Goal: Task Accomplishment & Management: Use online tool/utility

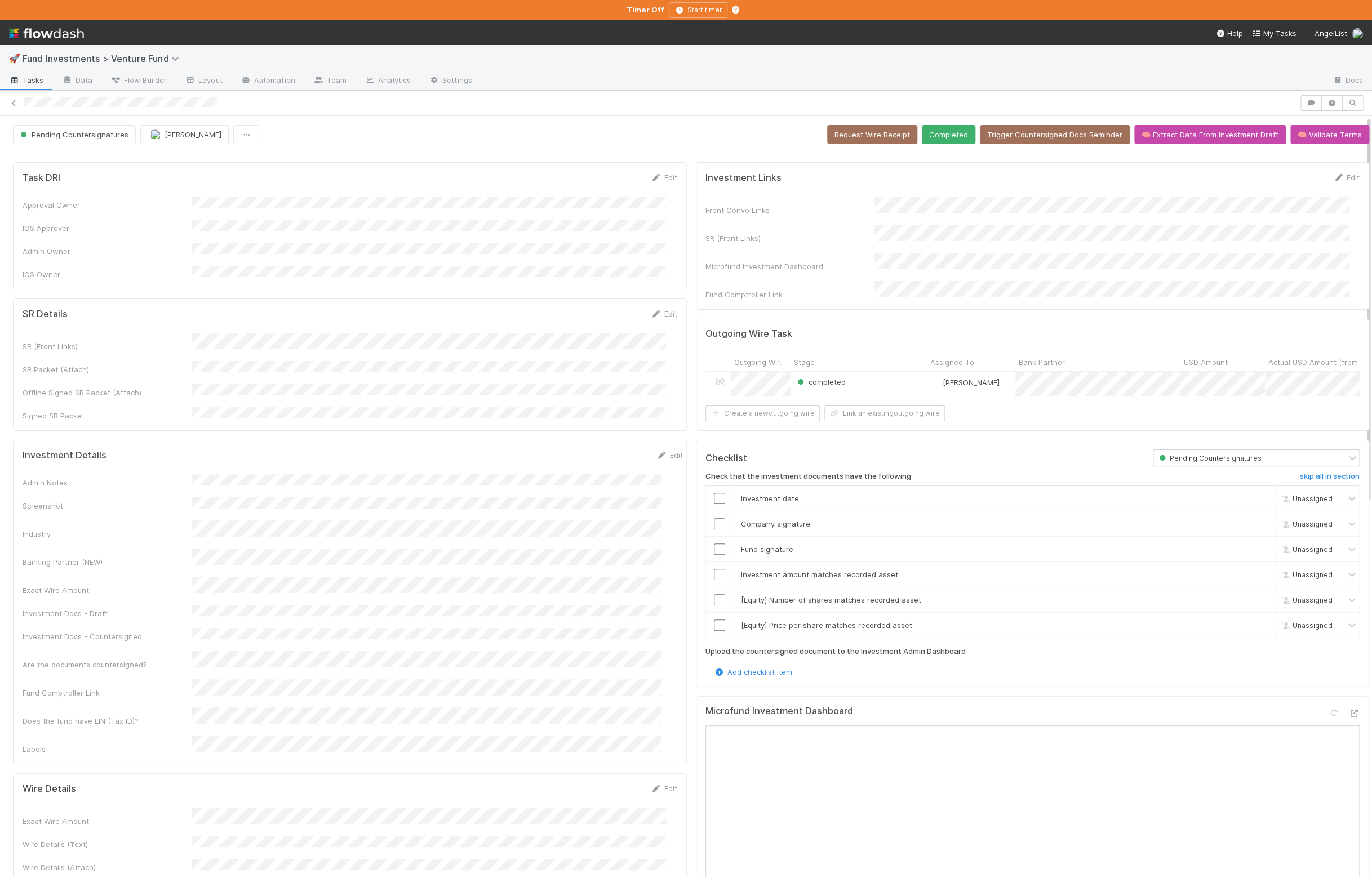
click at [1348, 719] on div at bounding box center [1354, 713] width 11 height 11
click at [938, 136] on button "Completed" at bounding box center [948, 135] width 53 height 19
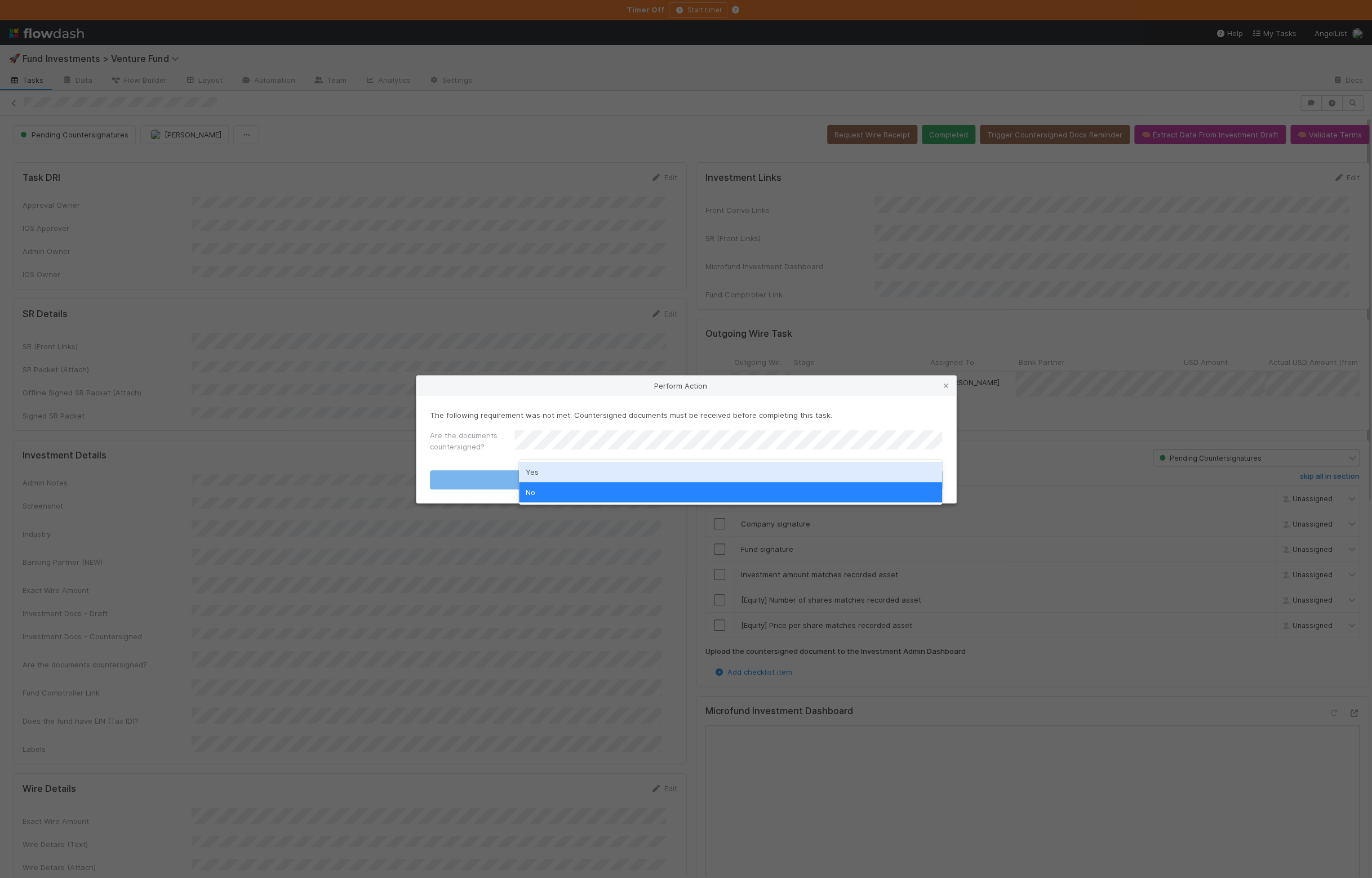
click at [568, 476] on div "Yes" at bounding box center [730, 472] width 423 height 20
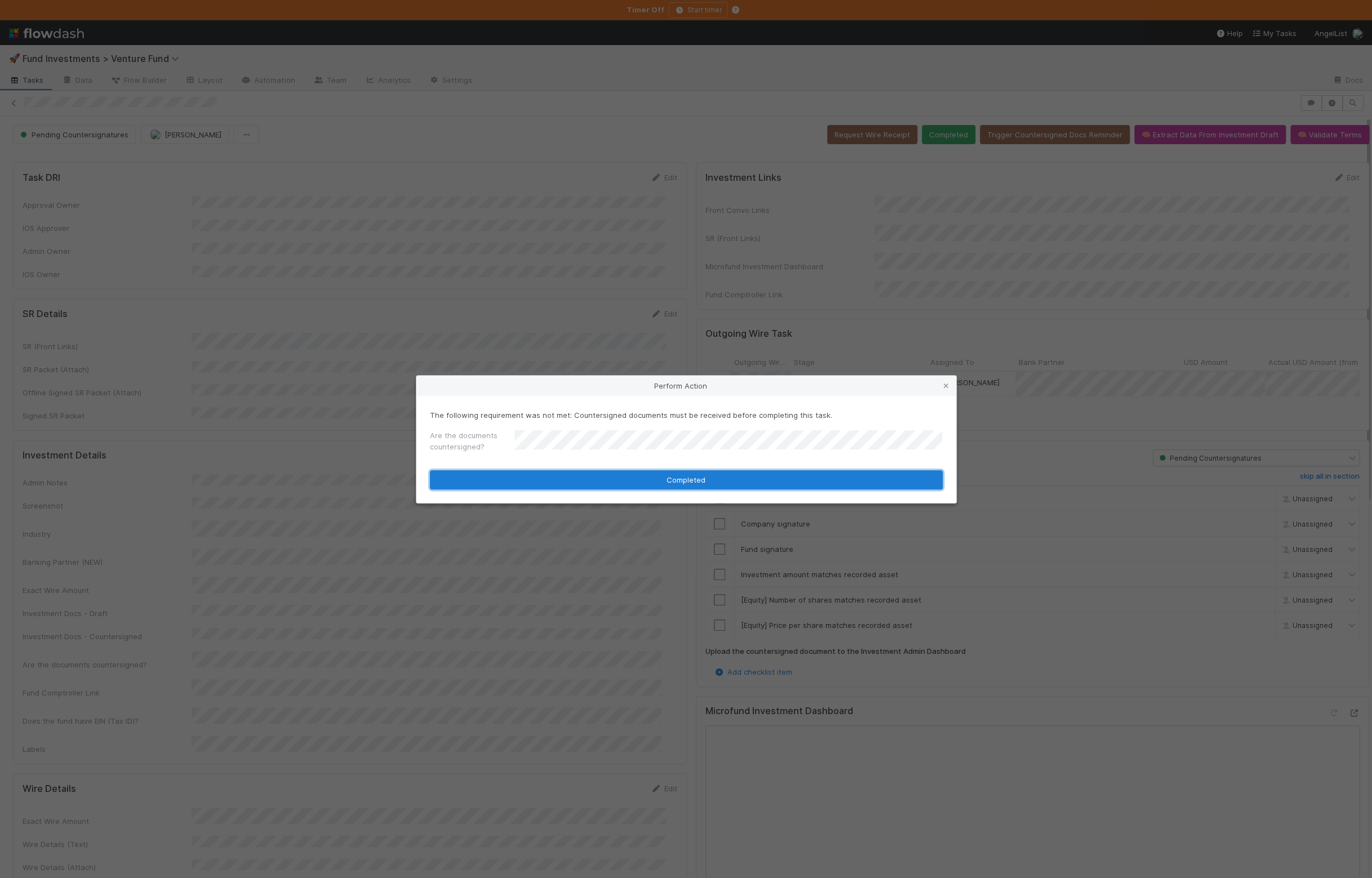
click at [541, 485] on button "Completed" at bounding box center [686, 480] width 512 height 19
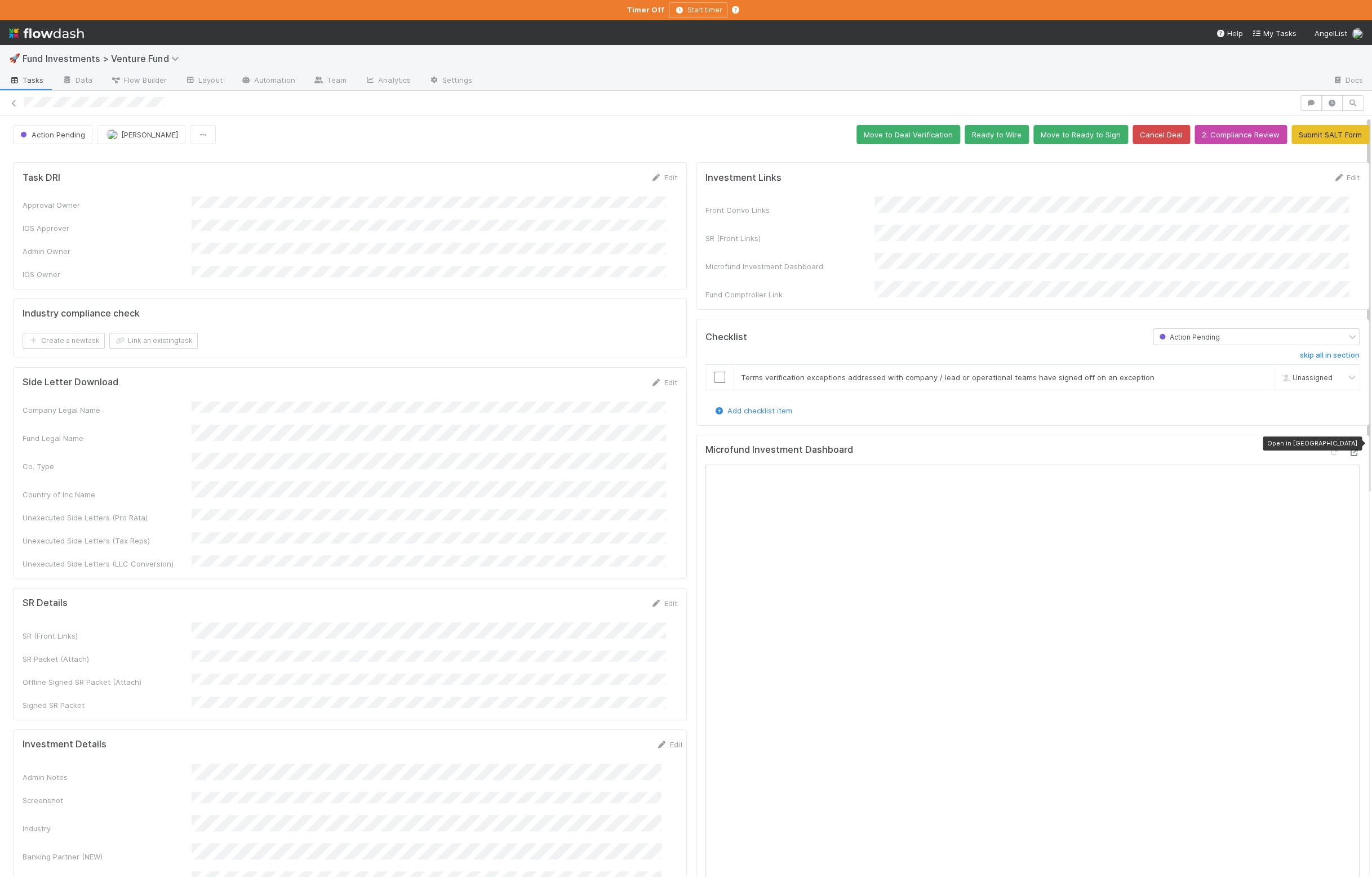
click at [1348, 449] on icon at bounding box center [1354, 452] width 11 height 7
click at [992, 139] on button "Ready to Wire" at bounding box center [997, 135] width 64 height 19
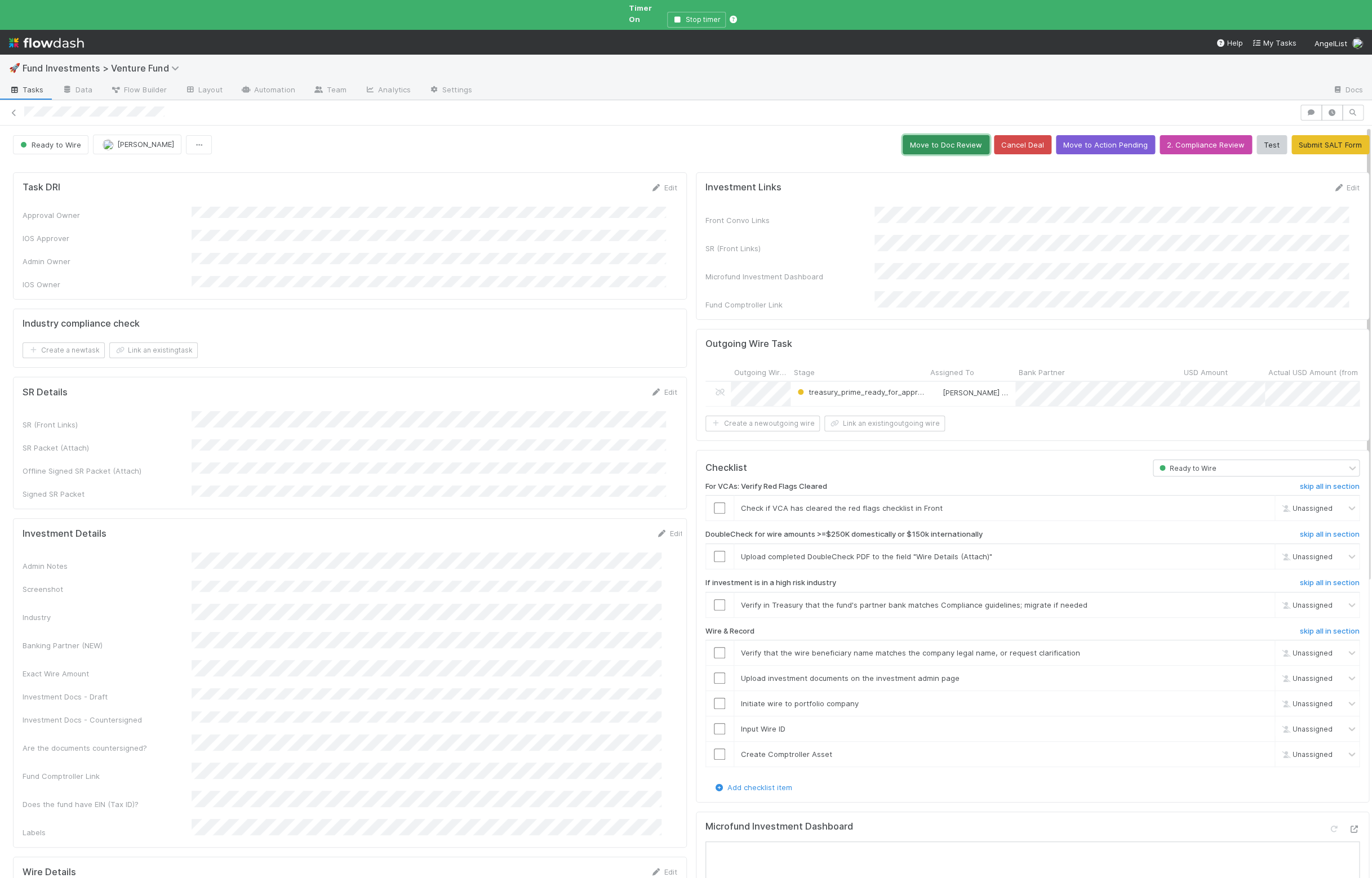
click at [932, 137] on button "Move to Doc Review" at bounding box center [946, 145] width 87 height 19
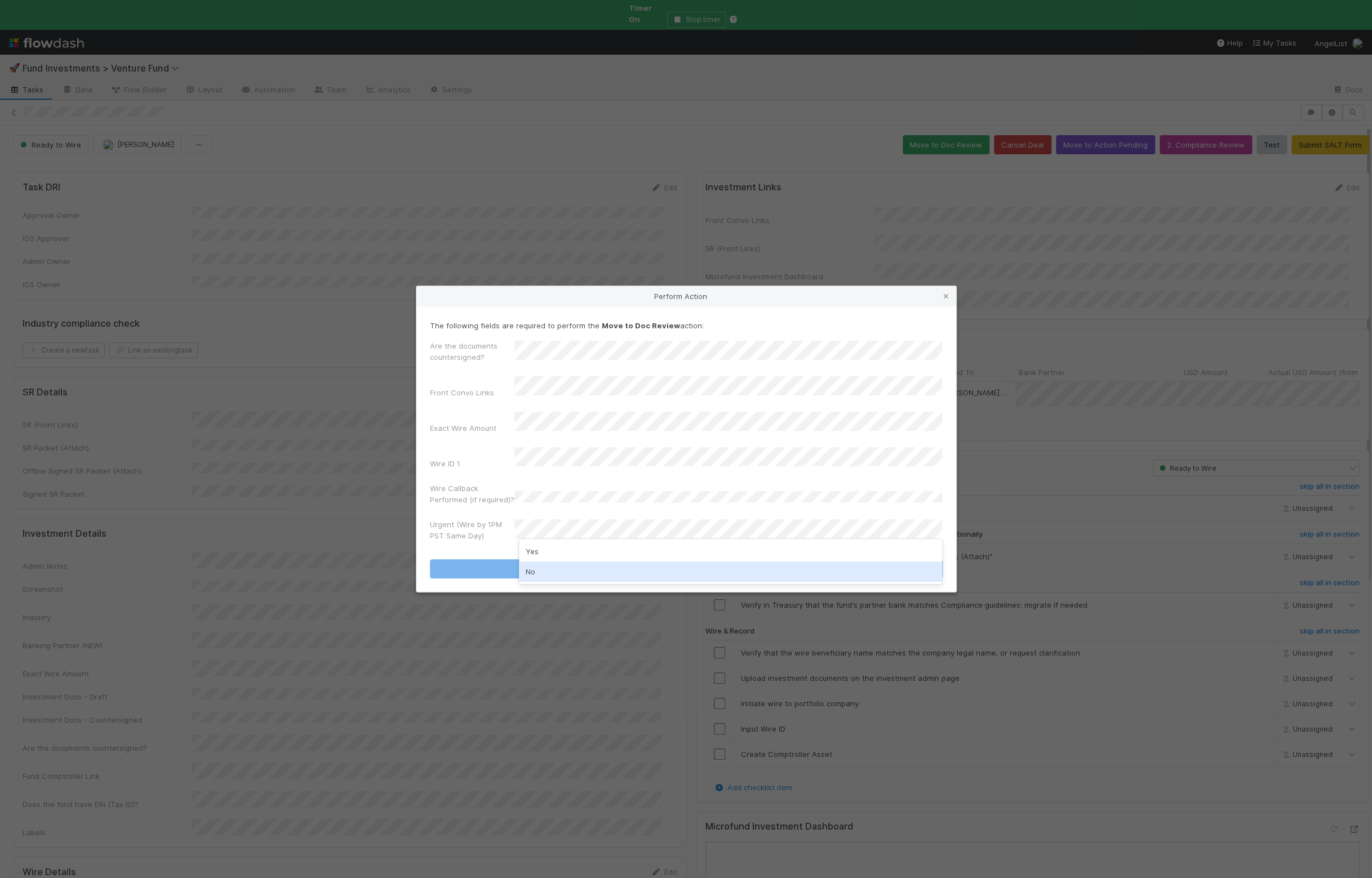
click at [557, 563] on div "No" at bounding box center [730, 572] width 423 height 20
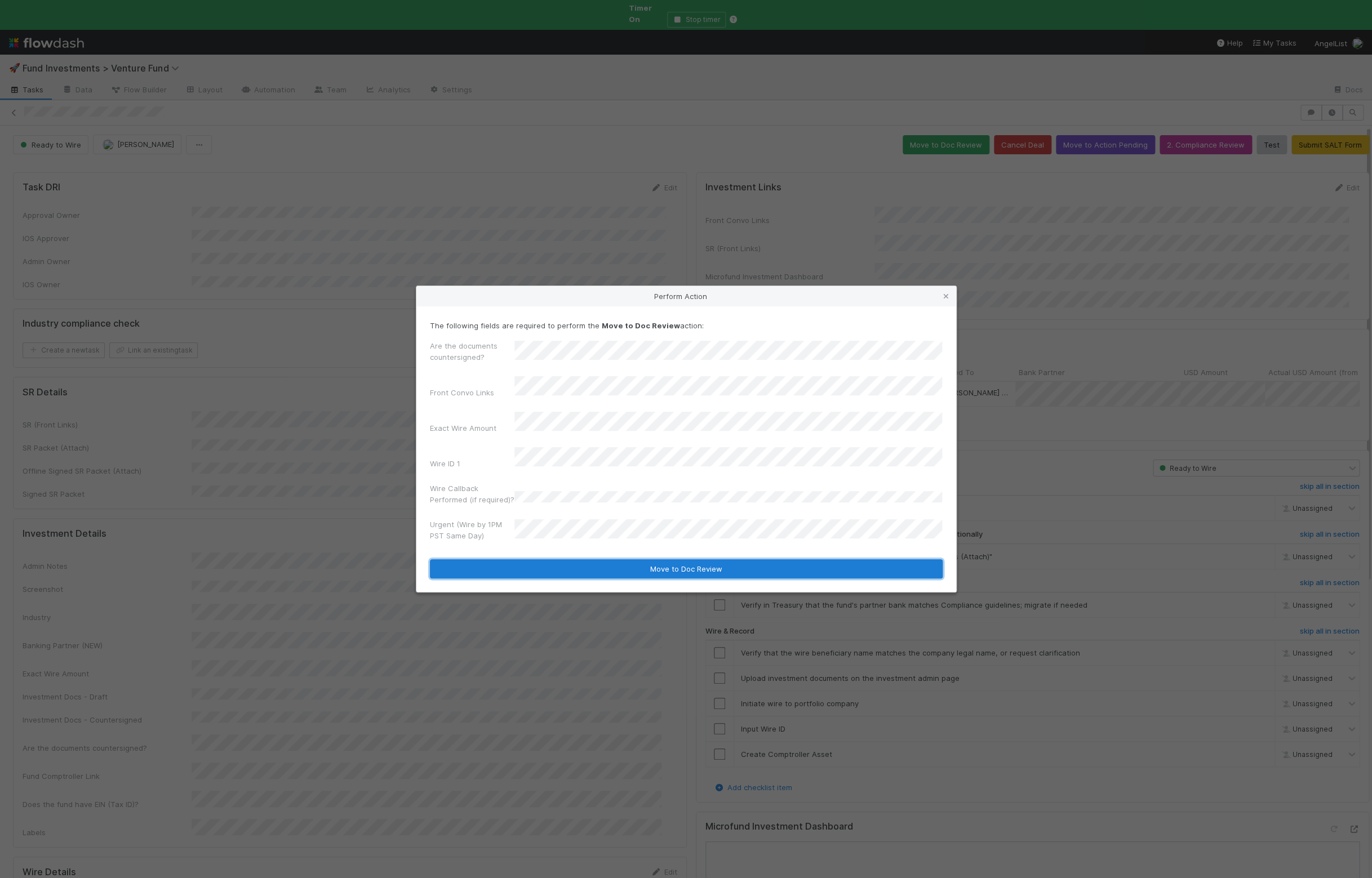
click at [547, 559] on button "Move to Doc Review" at bounding box center [686, 569] width 512 height 19
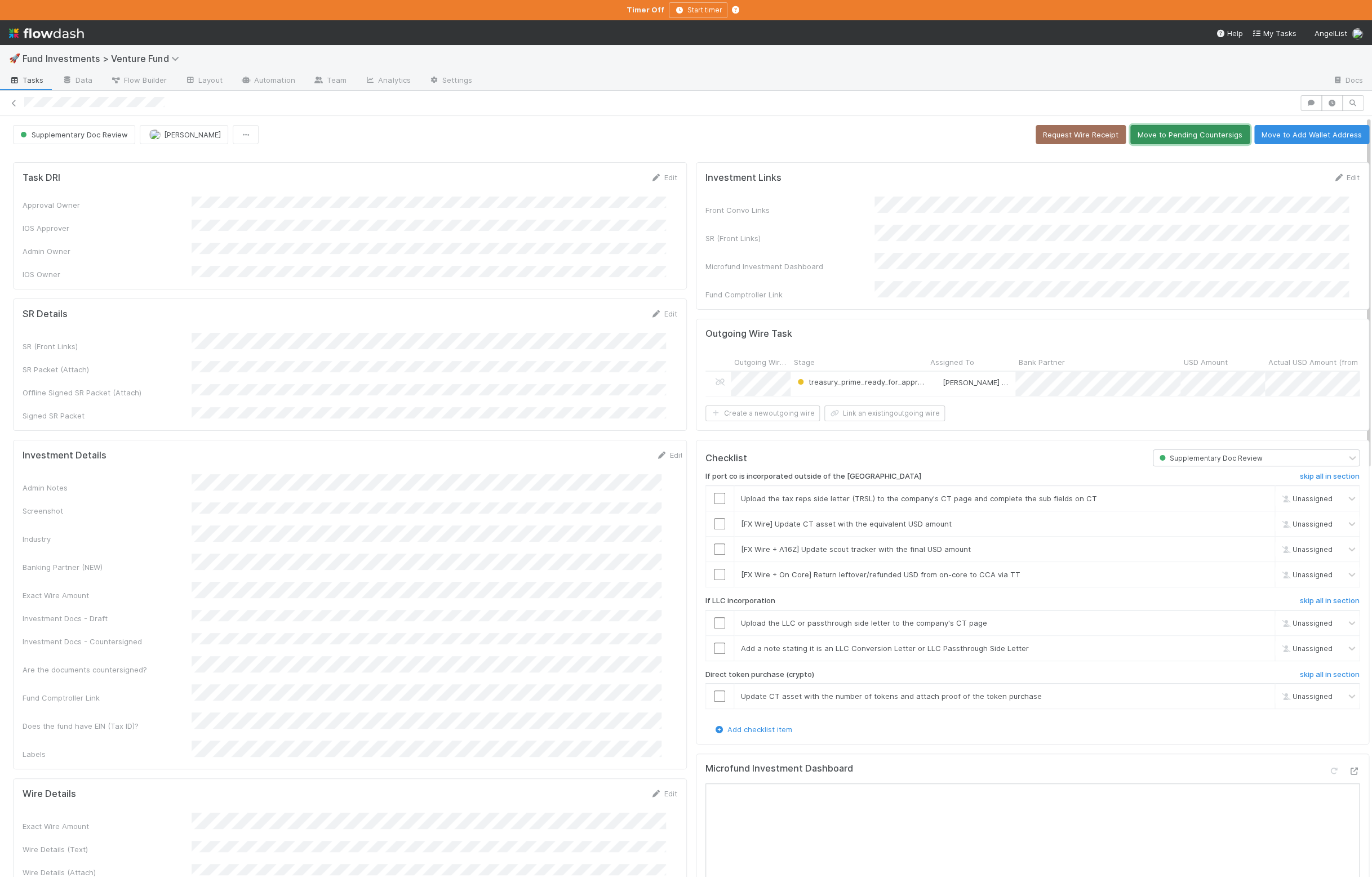
click at [1160, 144] on button "Move to Pending Countersigs" at bounding box center [1189, 135] width 119 height 19
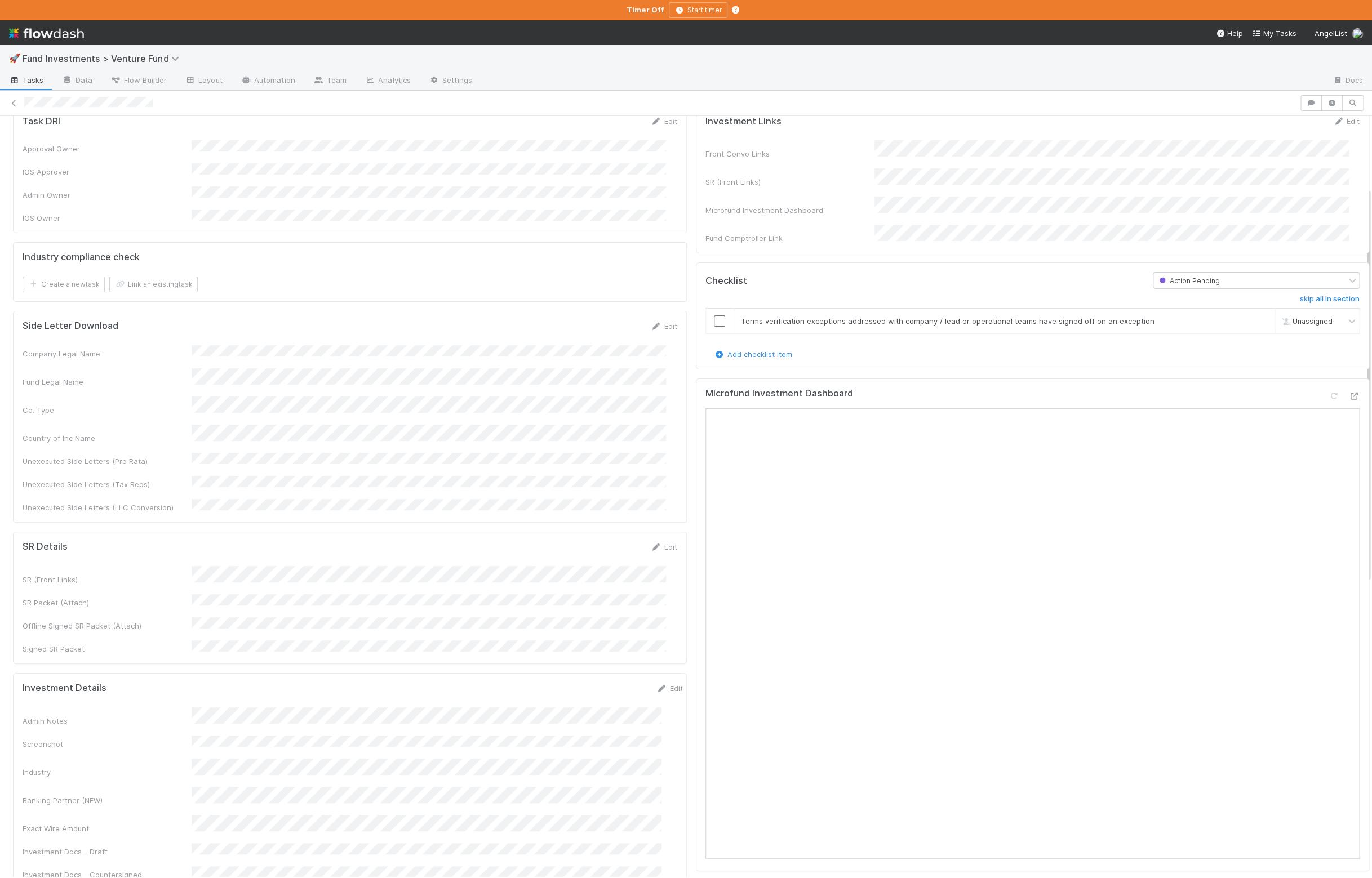
scroll to position [231, 0]
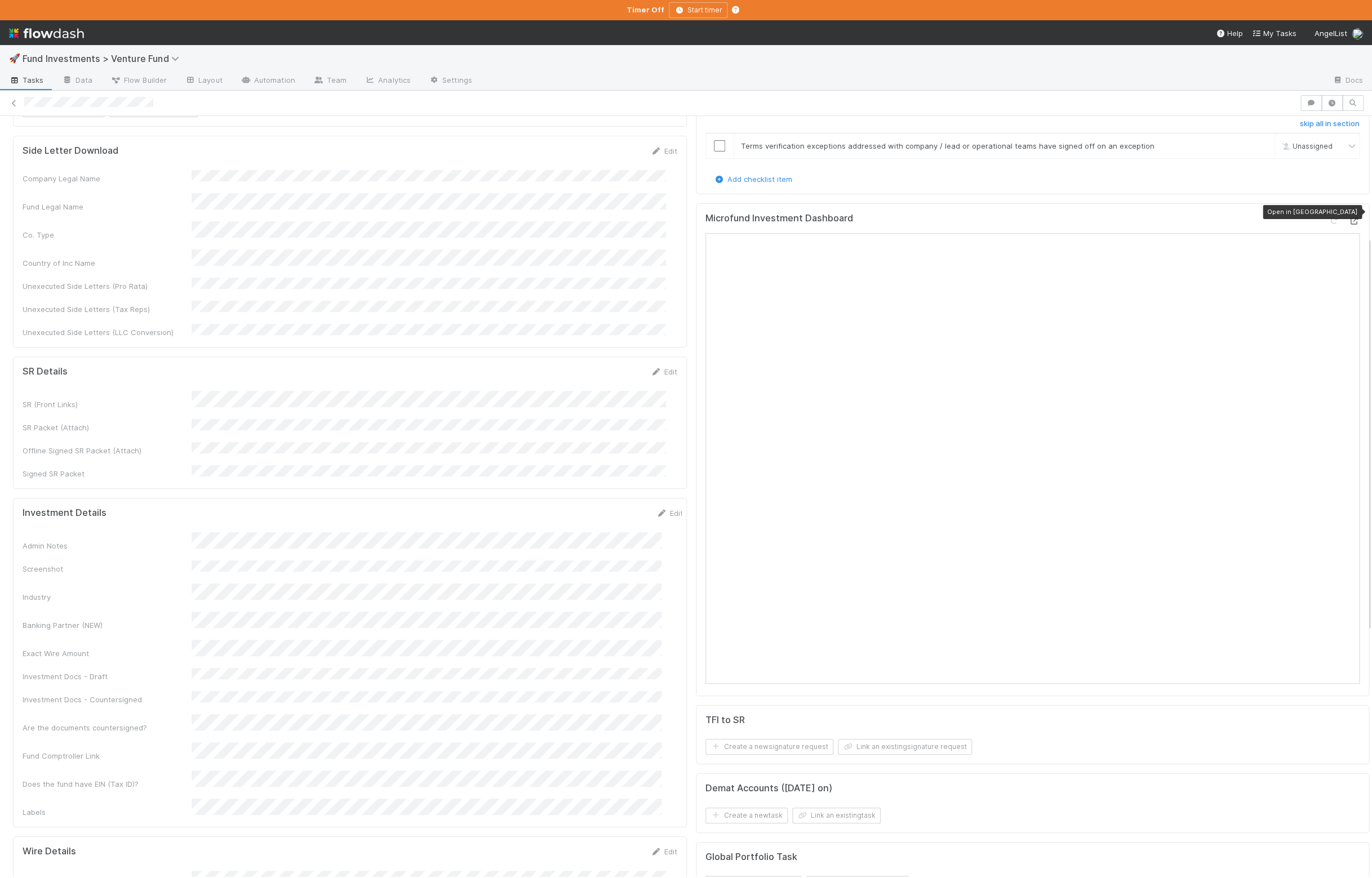
click at [1348, 218] on icon at bounding box center [1354, 221] width 11 height 7
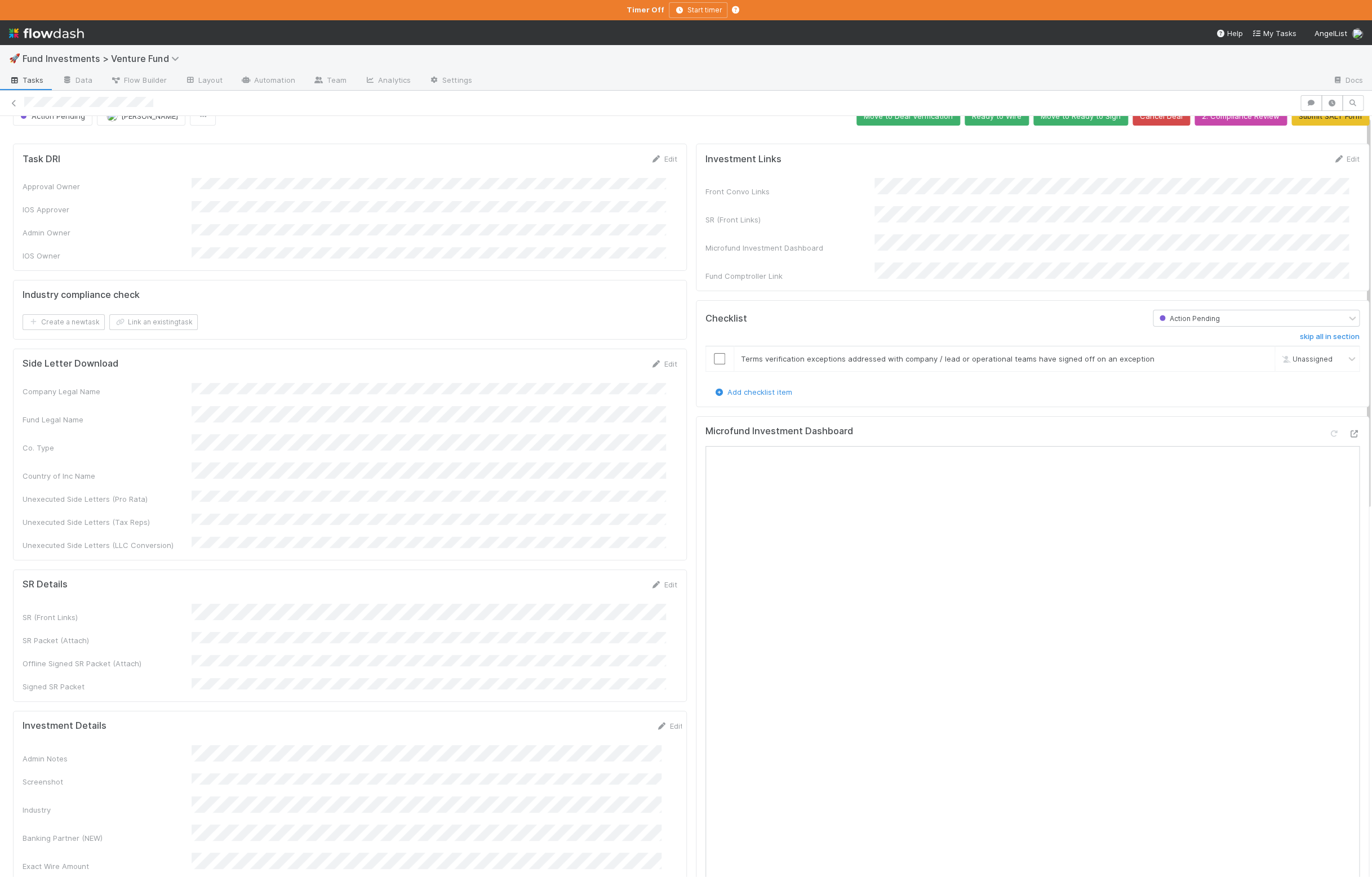
scroll to position [0, 0]
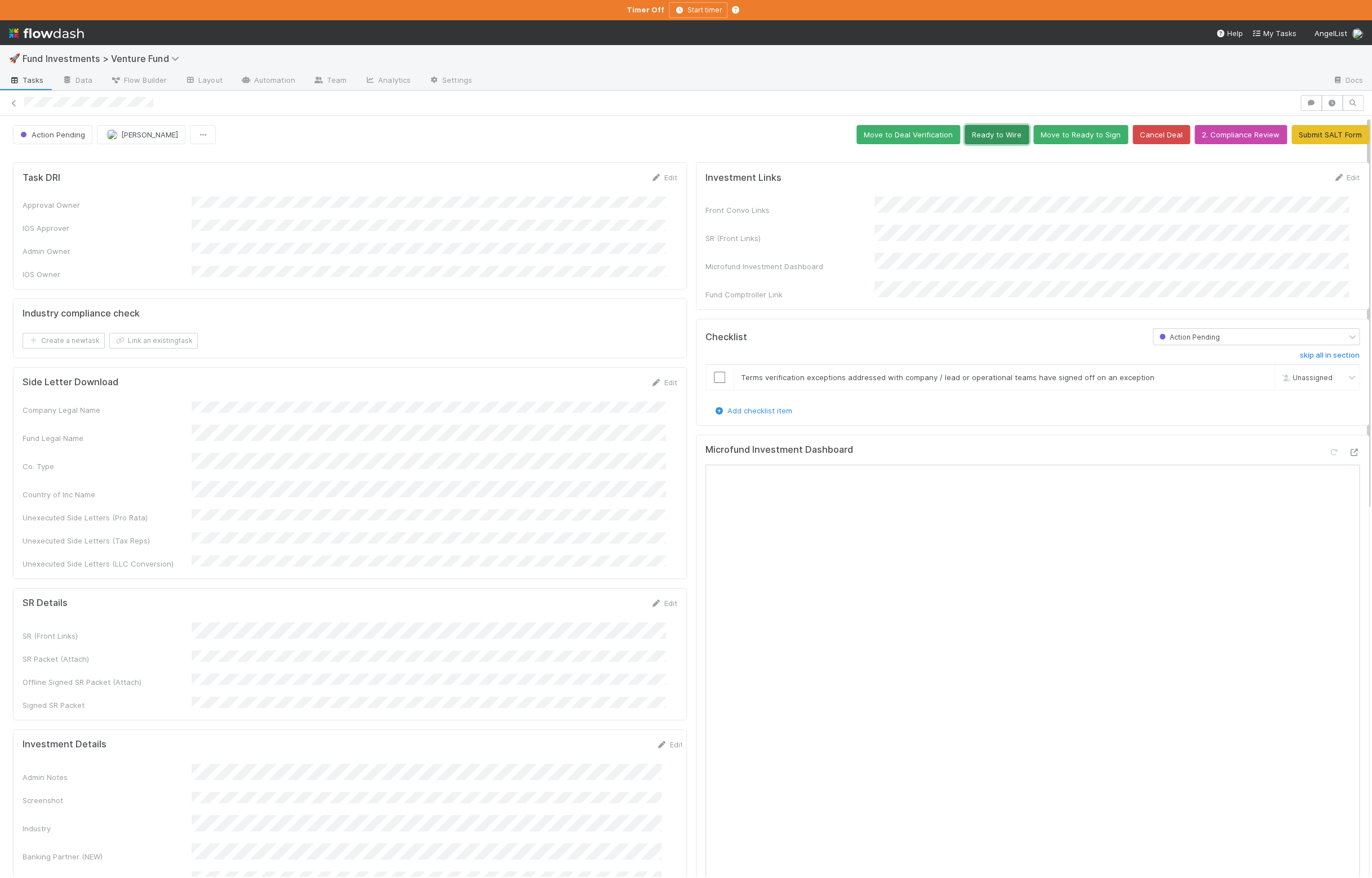
click at [993, 138] on button "Ready to Wire" at bounding box center [997, 135] width 64 height 19
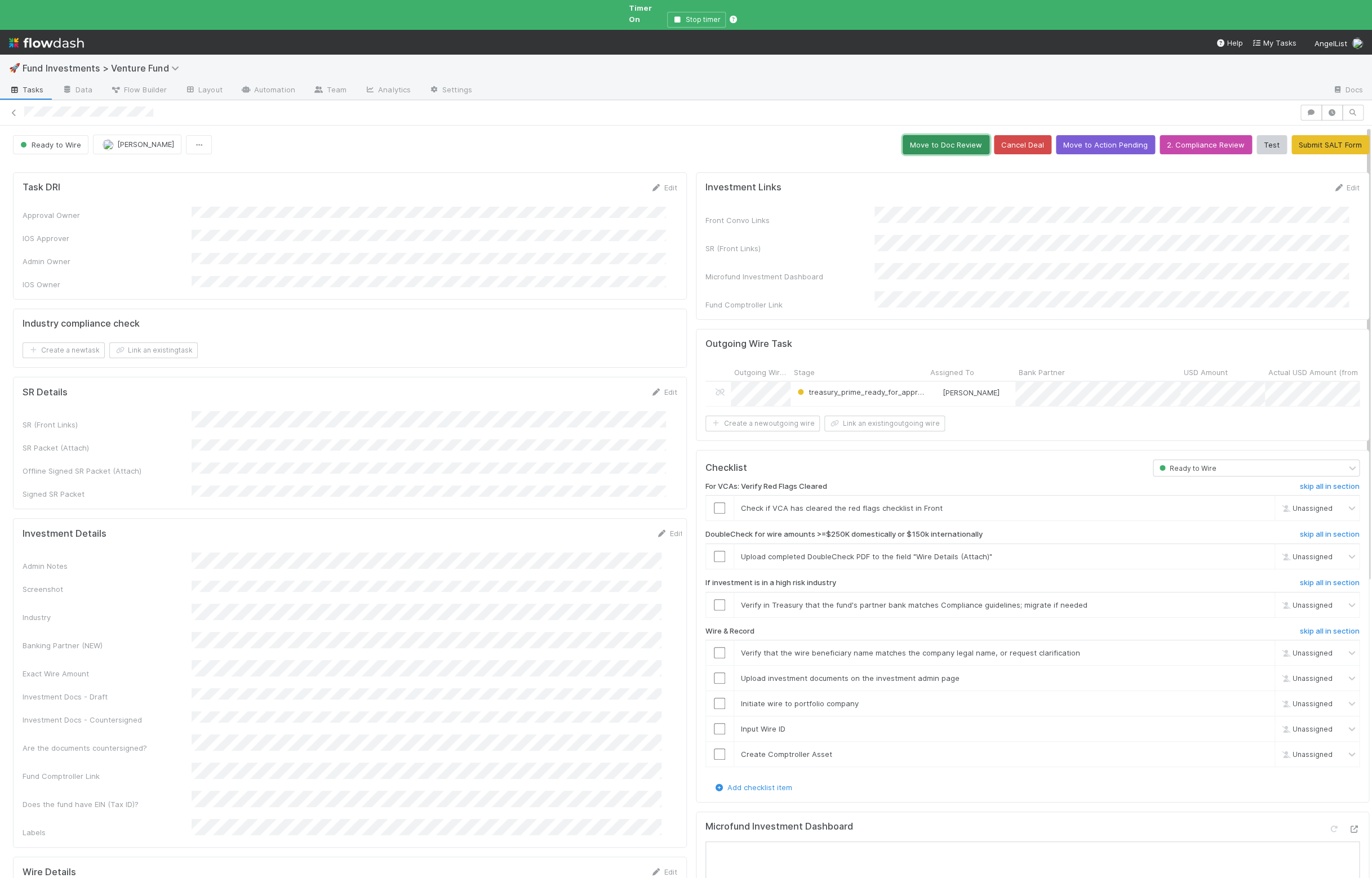
click at [941, 135] on button "Move to Doc Review" at bounding box center [946, 145] width 87 height 19
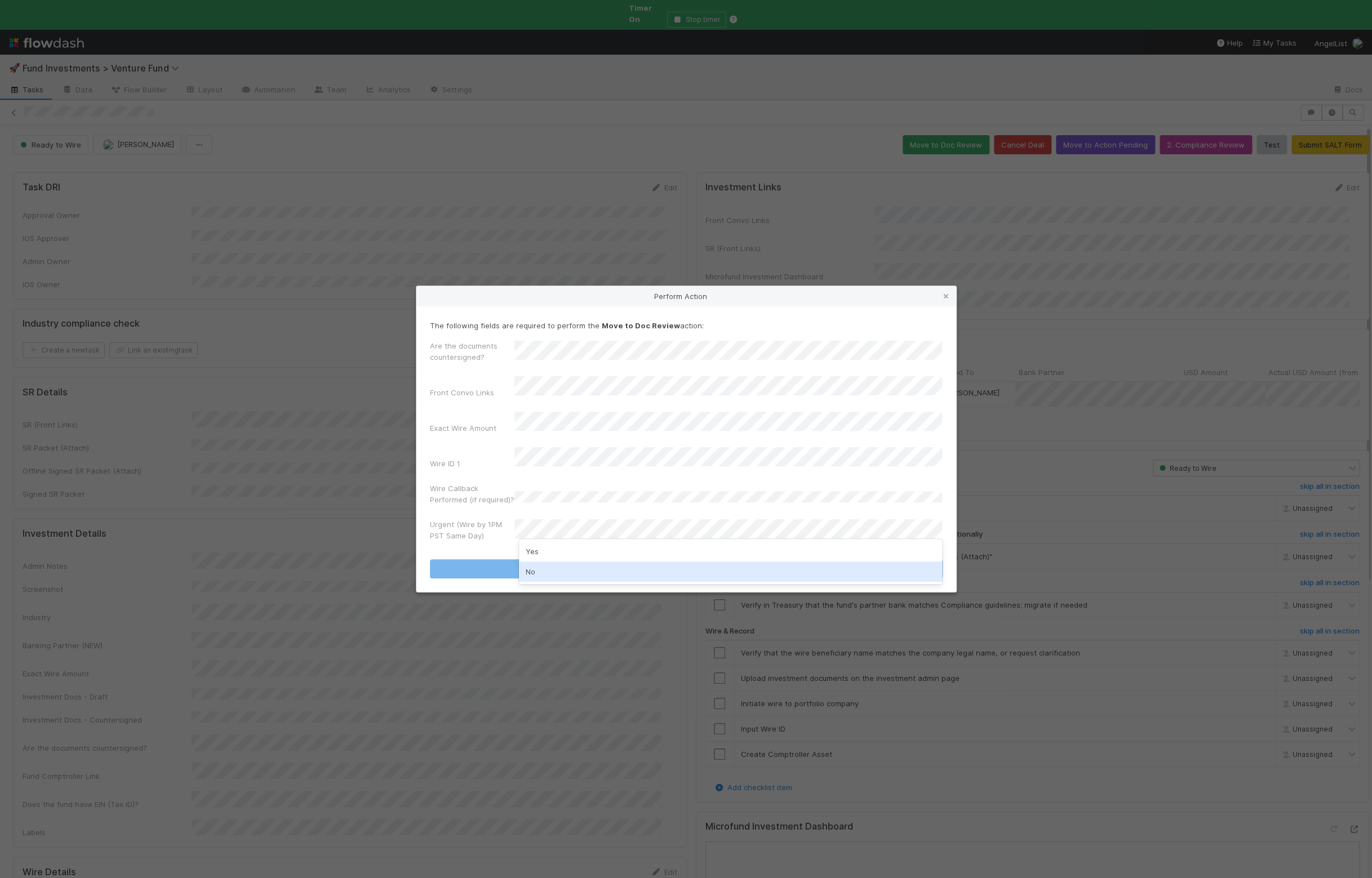
click at [557, 577] on div "No" at bounding box center [730, 572] width 423 height 20
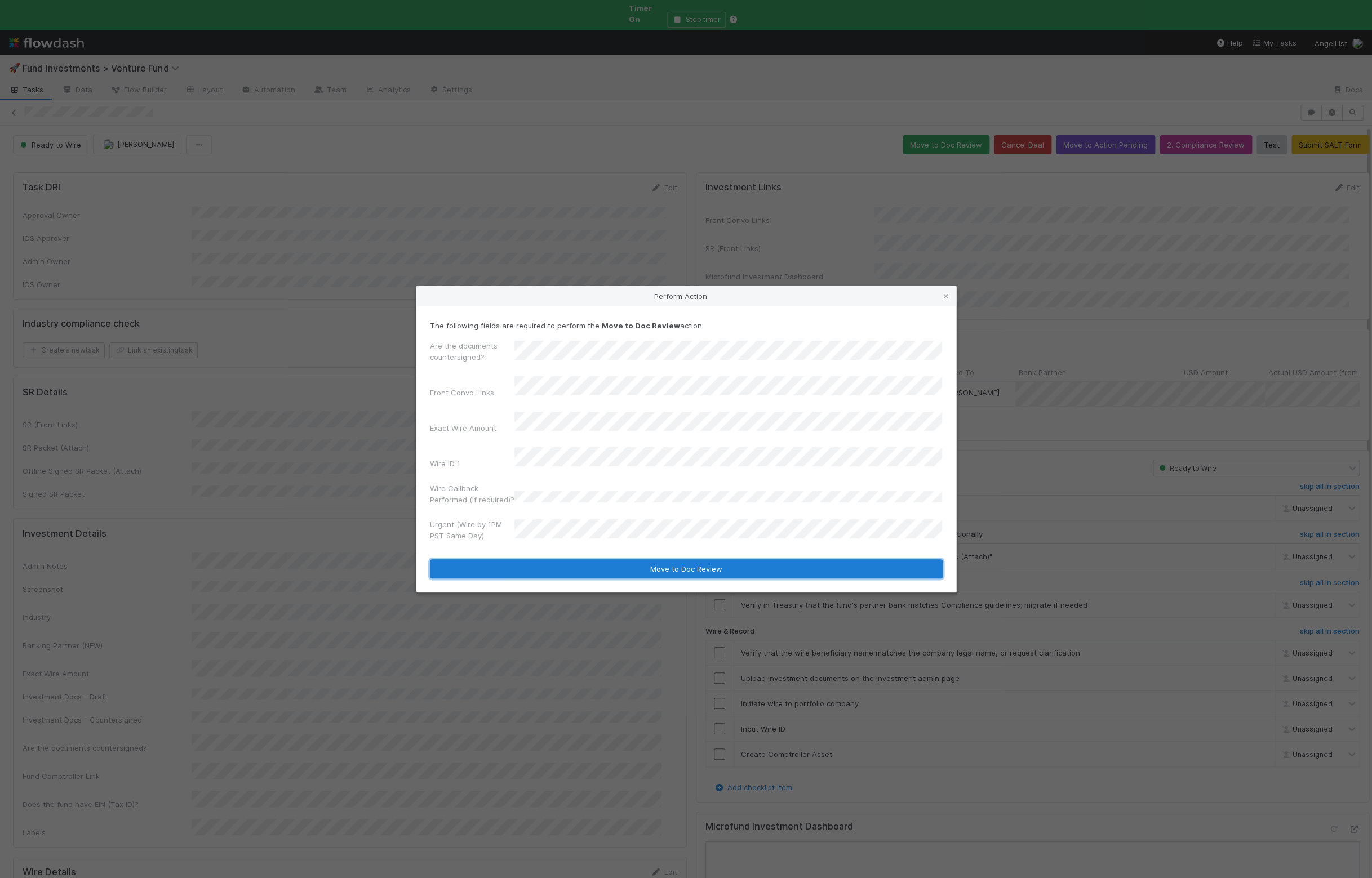
click at [549, 559] on button "Move to Doc Review" at bounding box center [686, 569] width 512 height 19
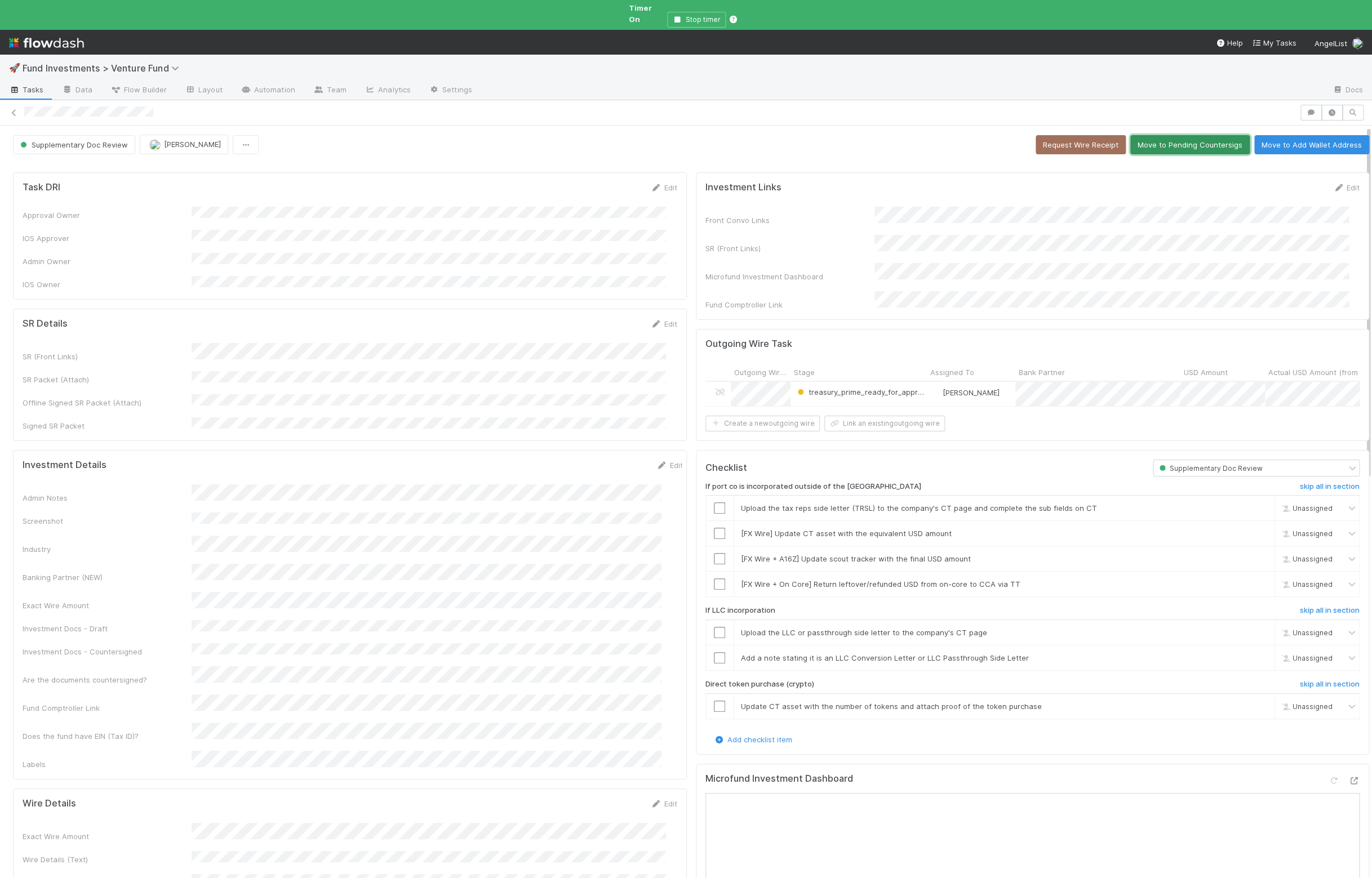
click at [1159, 135] on button "Move to Pending Countersigs" at bounding box center [1189, 145] width 119 height 19
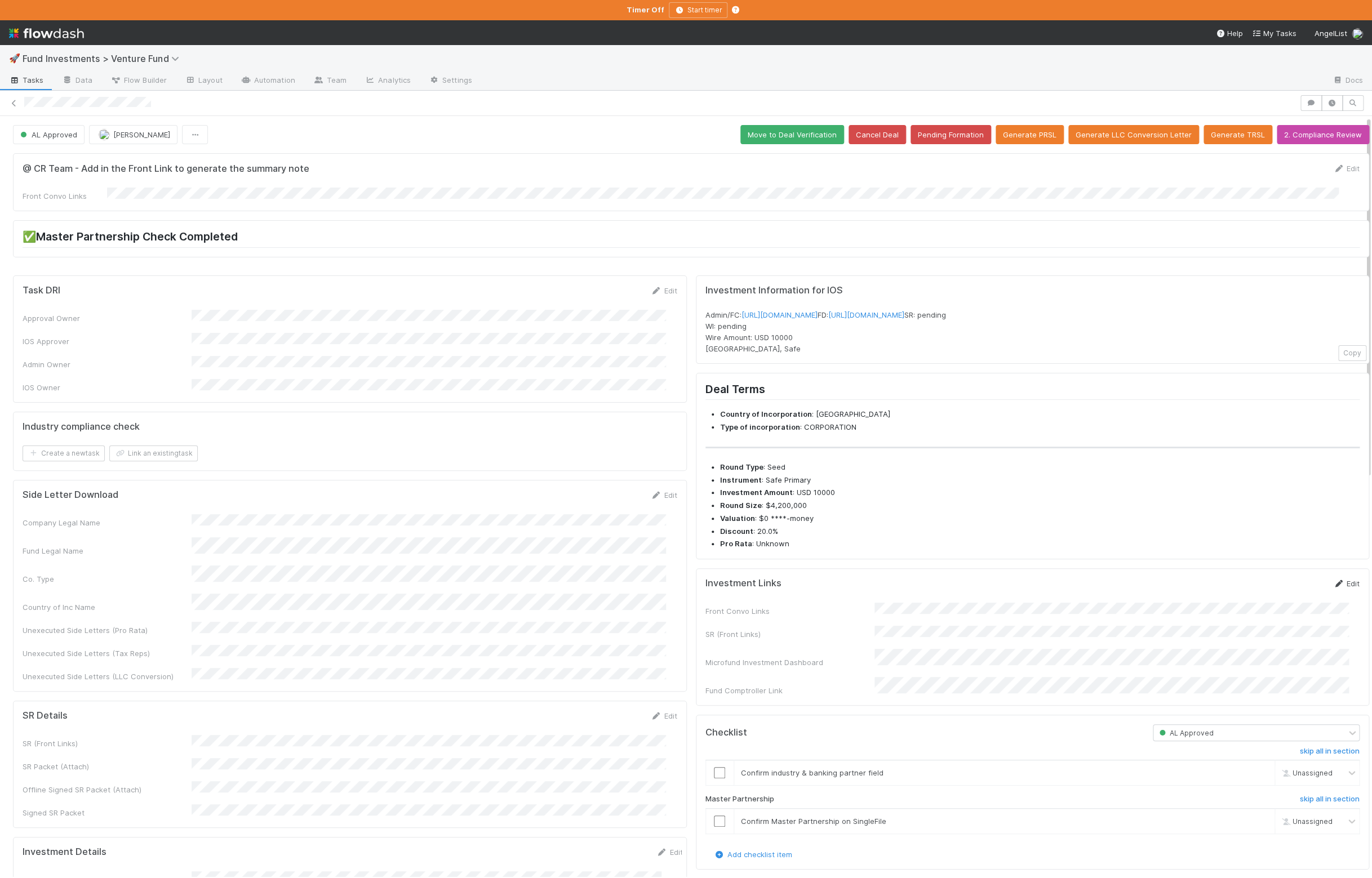
click at [1166, 588] on link "Edit" at bounding box center [1346, 583] width 27 height 9
click at [1051, 658] on div "Front Convo Links SR (Front Links) Microfund Investment Dashboard Fund Comptrol…" at bounding box center [1033, 668] width 655 height 115
click at [1166, 597] on button "Save" at bounding box center [1300, 587] width 32 height 19
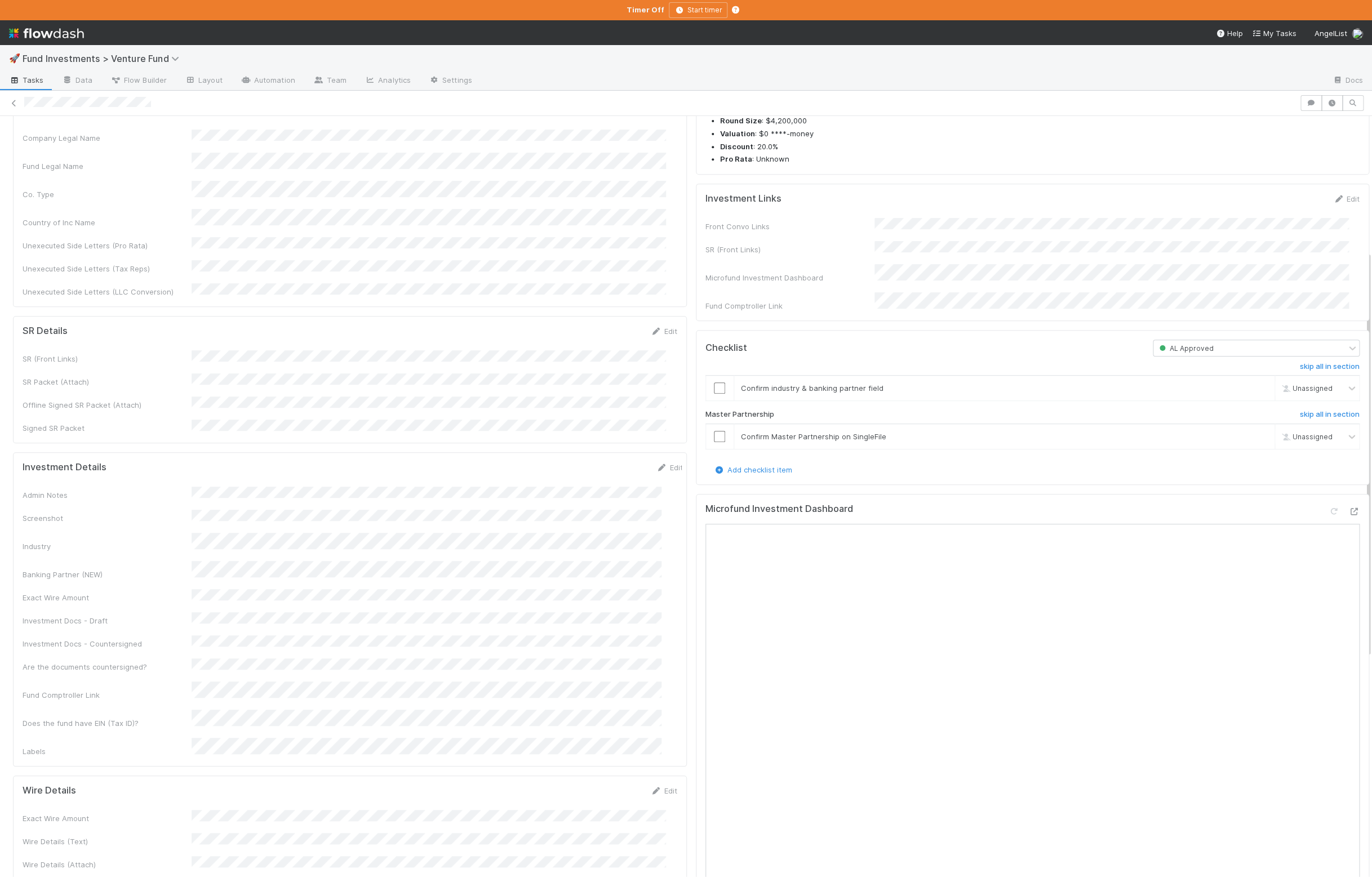
scroll to position [253, 0]
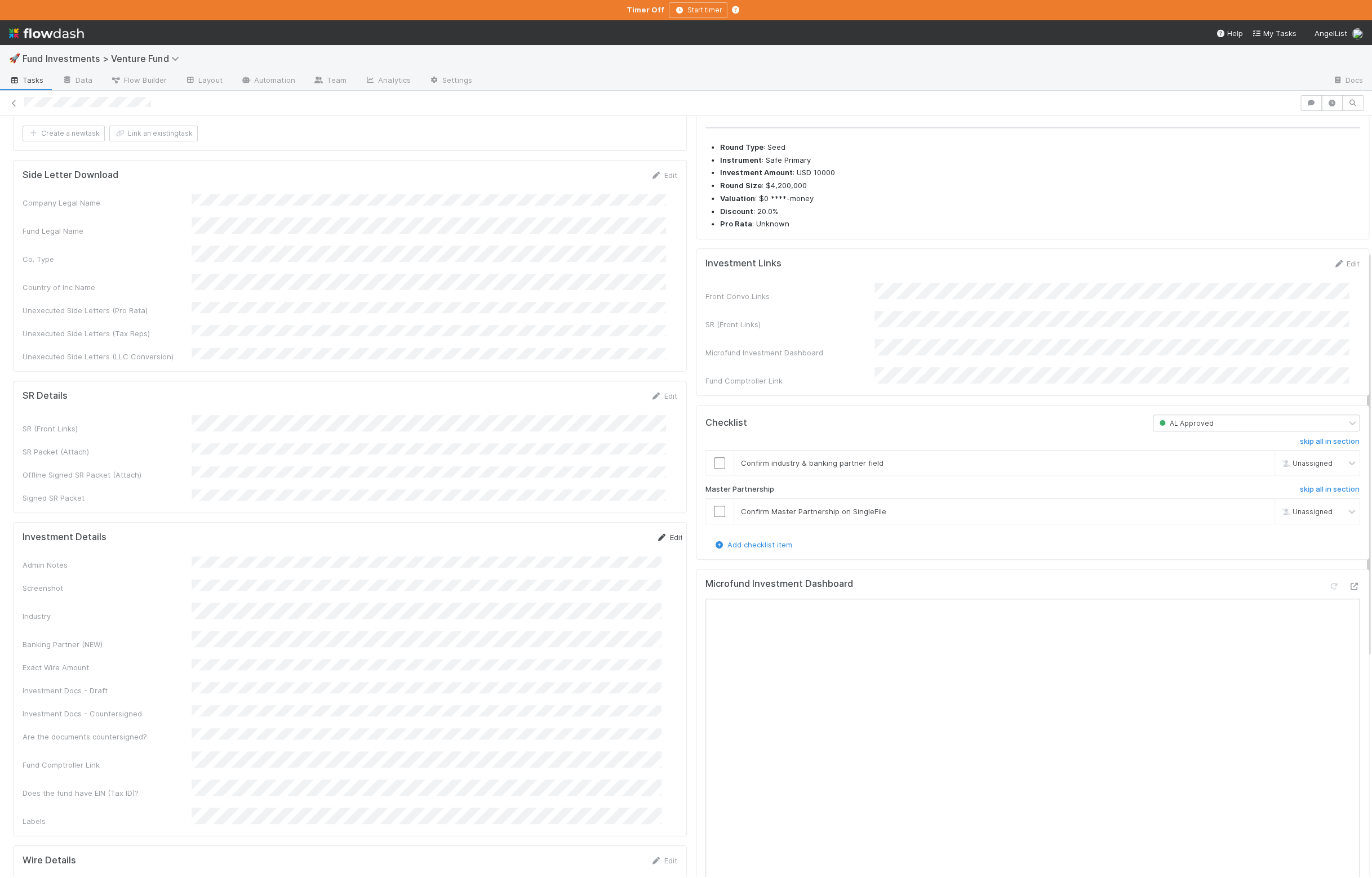
click at [656, 534] on icon at bounding box center [661, 537] width 11 height 7
drag, startPoint x: 601, startPoint y: 499, endPoint x: 588, endPoint y: 501, distance: 13.2
click at [607, 532] on button "Save" at bounding box center [623, 541] width 32 height 19
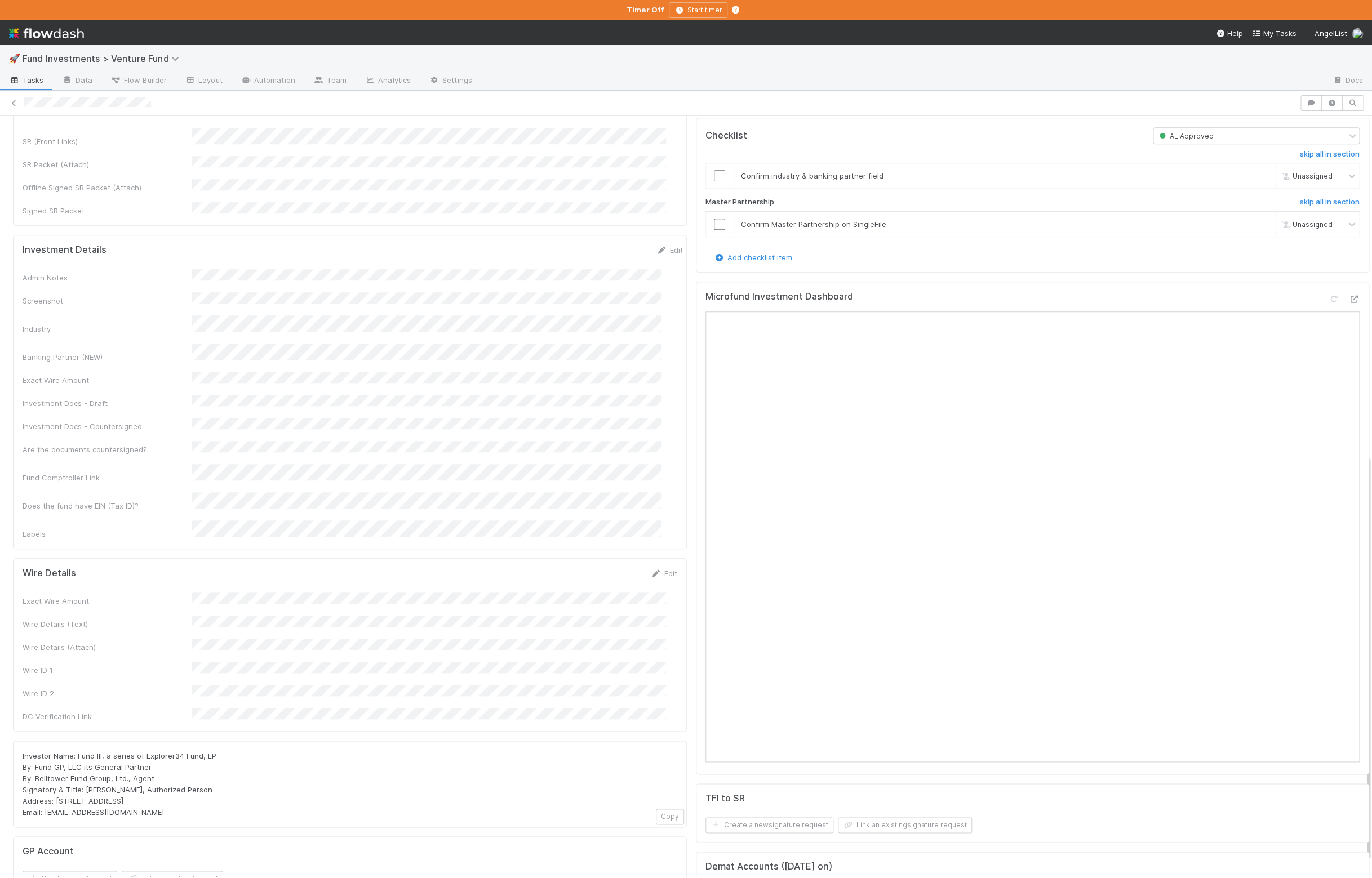
scroll to position [633, 0]
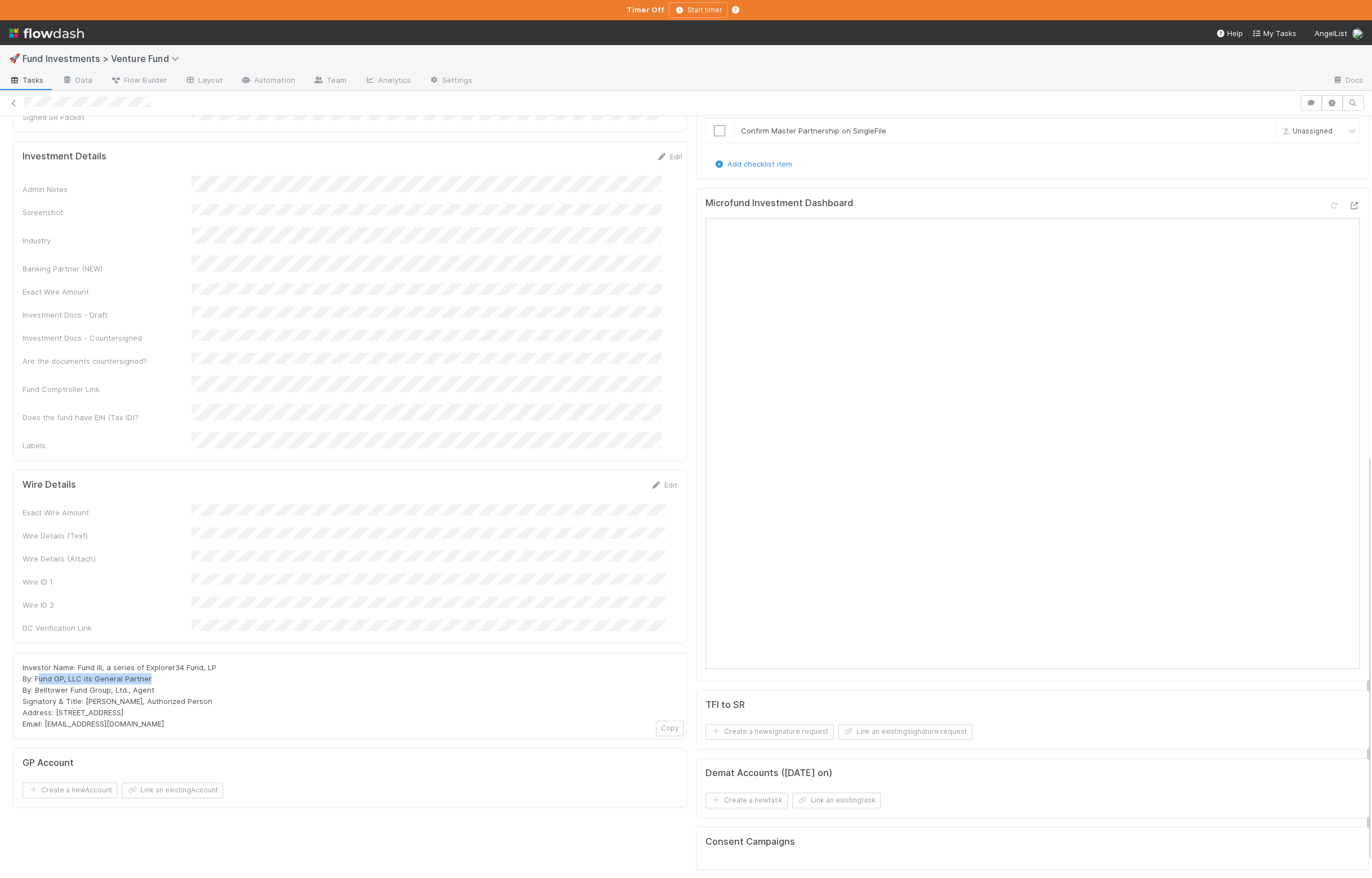
drag, startPoint x: 151, startPoint y: 598, endPoint x: 39, endPoint y: 596, distance: 112.0
click at [39, 662] on div "Investor Name: Fund III, a series of Explorer34 Fund, LP By: Fund GP, LLC its G…" at bounding box center [350, 695] width 655 height 68
copy span "und GP, LLC its General Partner"
drag, startPoint x: 171, startPoint y: 608, endPoint x: 39, endPoint y: 608, distance: 132.0
click at [39, 662] on div "Investor Name: Fund III, a series of Explorer34 Fund, LP By: Fund GP, LLC its G…" at bounding box center [350, 695] width 655 height 68
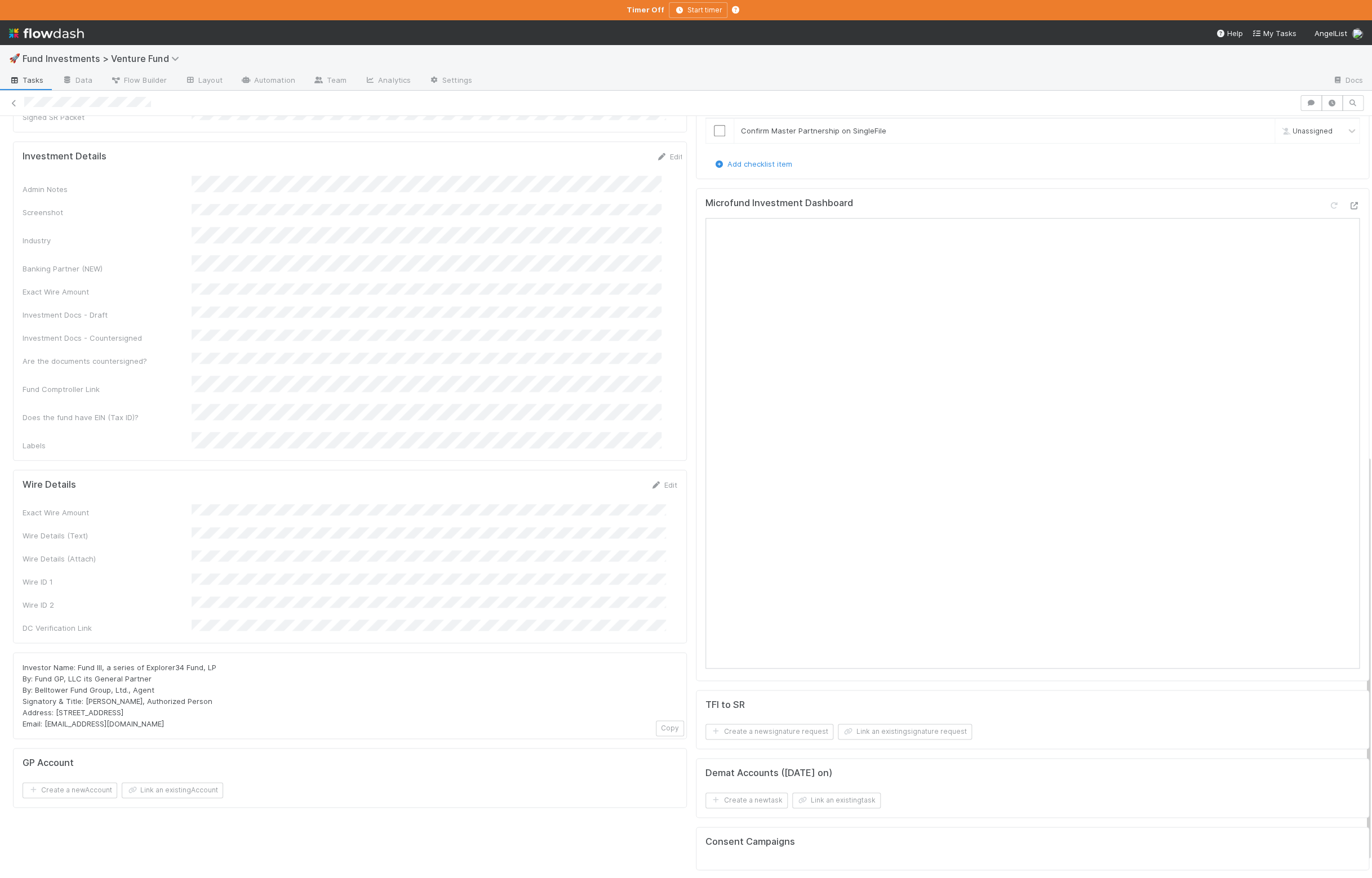
click at [39, 663] on span "Investor Name: Fund III, a series of Explorer34 Fund, LP By: Fund GP, LLC its G…" at bounding box center [119, 695] width 194 height 65
drag, startPoint x: 37, startPoint y: 608, endPoint x: 186, endPoint y: 608, distance: 149.0
click at [186, 662] on div "Investor Name: Fund III, a series of Explorer34 Fund, LP By: Fund GP, LLC its G…" at bounding box center [350, 695] width 655 height 68
copy span "Belltower Fund Group, Ltd., Agent"
drag, startPoint x: 174, startPoint y: 628, endPoint x: 56, endPoint y: 630, distance: 118.0
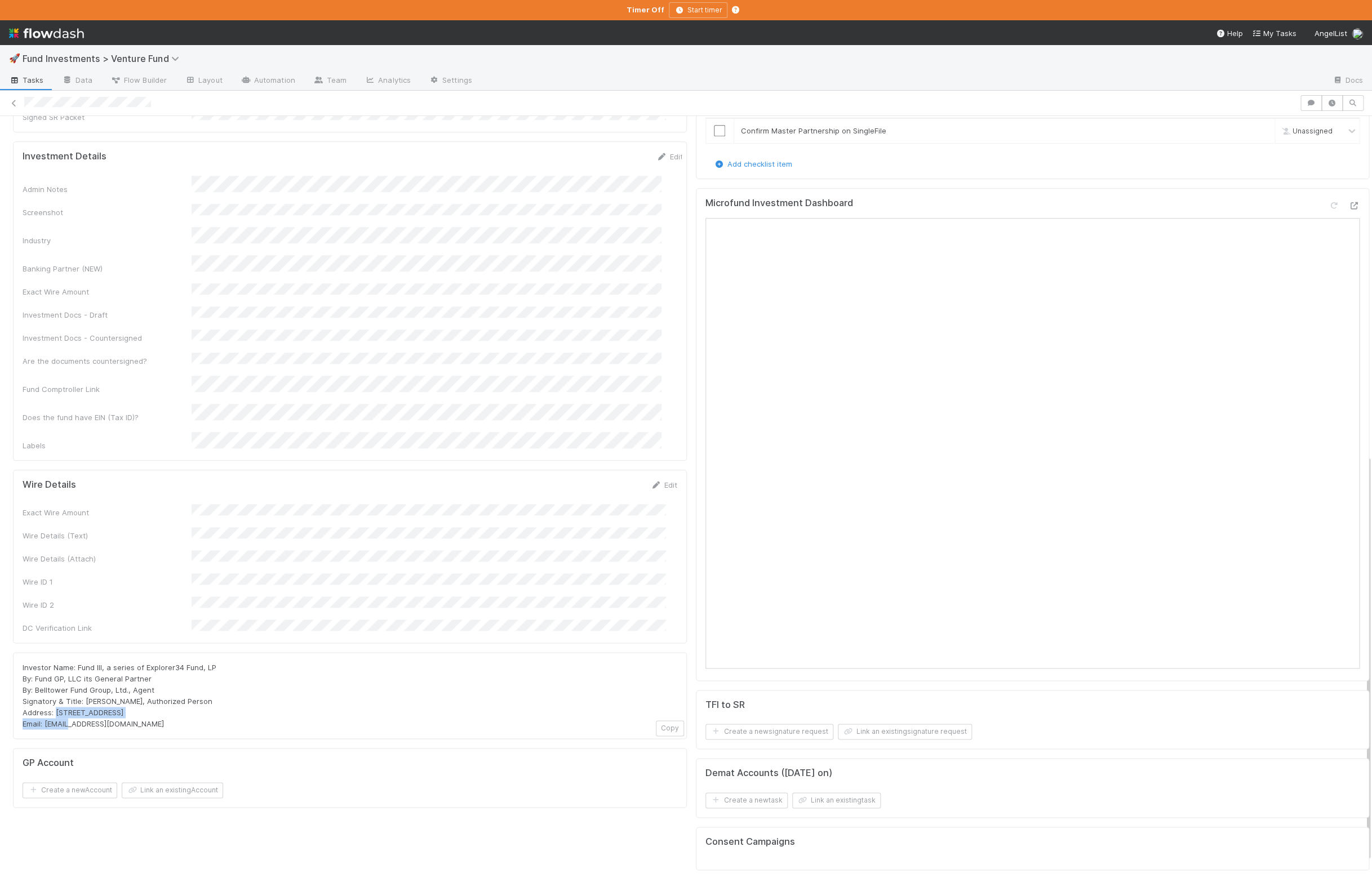
click at [56, 662] on div "Investor Name: Fund III, a series of Explorer34 Fund, LP By: Fund GP, LLC its G…" at bounding box center [350, 695] width 655 height 68
copy span "PO Box 3217, Seattle, WA 98114"
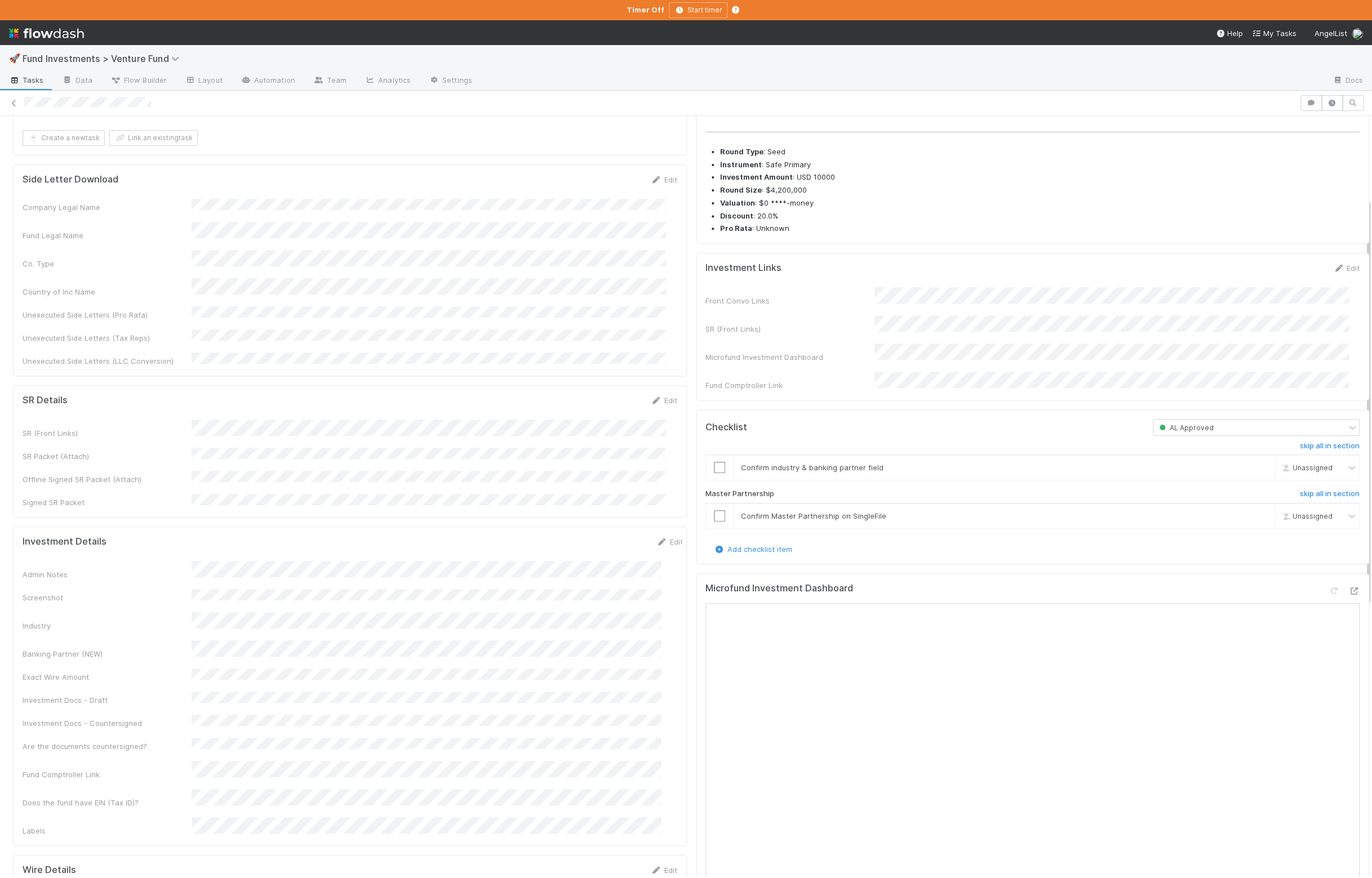
scroll to position [155, 0]
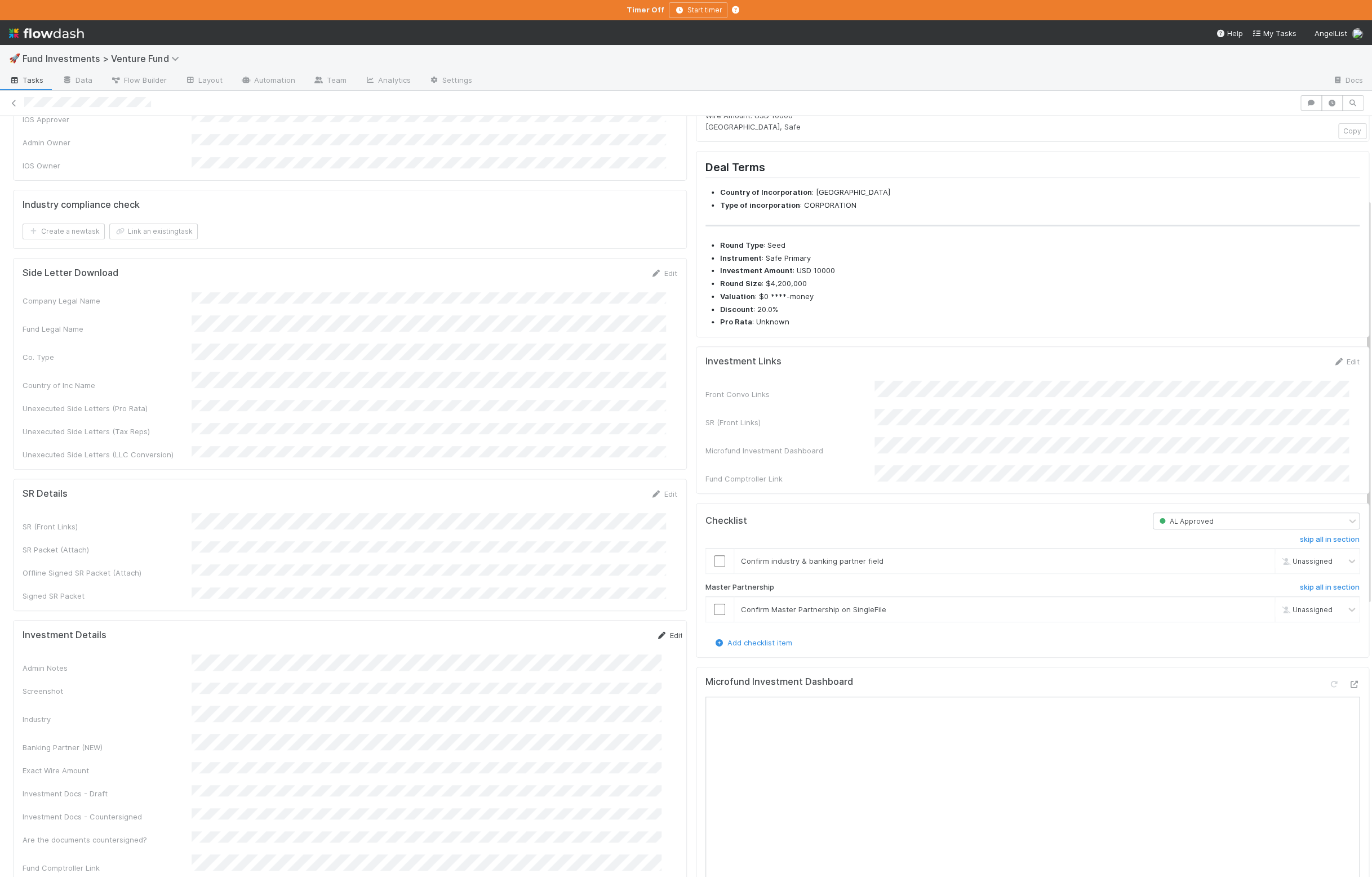
click at [656, 632] on icon at bounding box center [661, 636] width 11 height 7
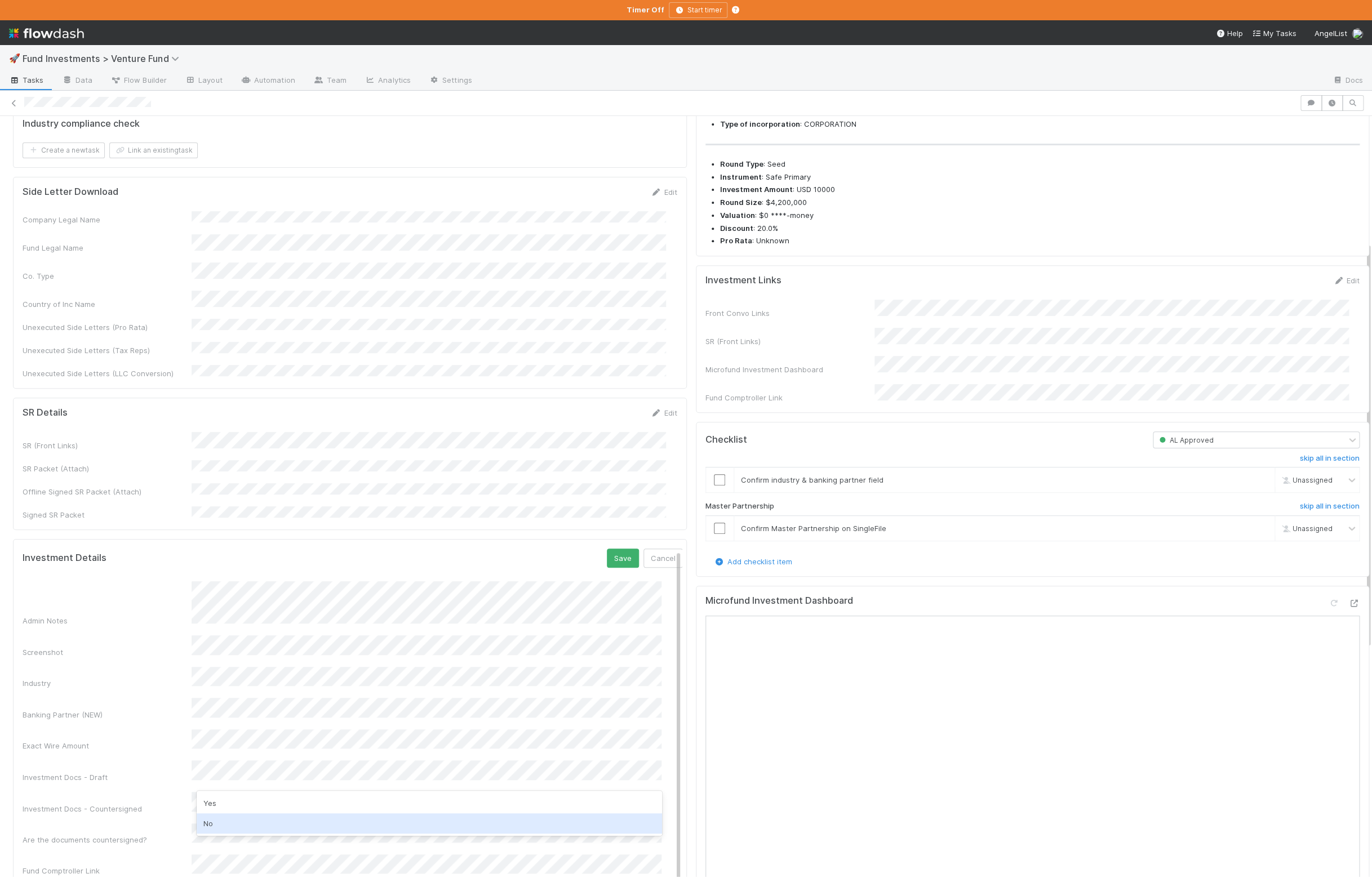
click at [263, 821] on div "No" at bounding box center [429, 823] width 465 height 20
click at [607, 548] on button "Save" at bounding box center [623, 558] width 32 height 19
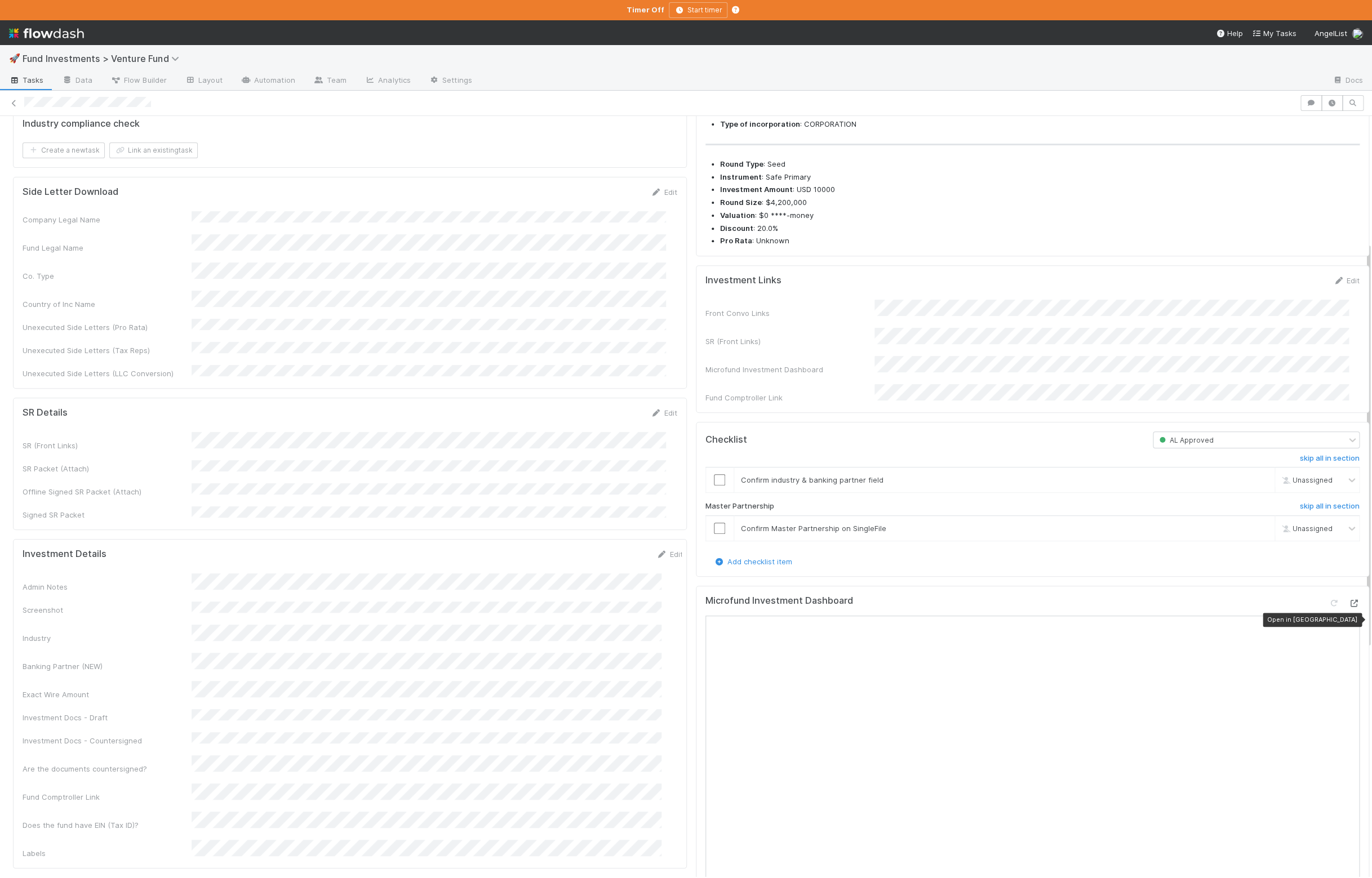
click at [1166, 607] on icon at bounding box center [1354, 603] width 11 height 7
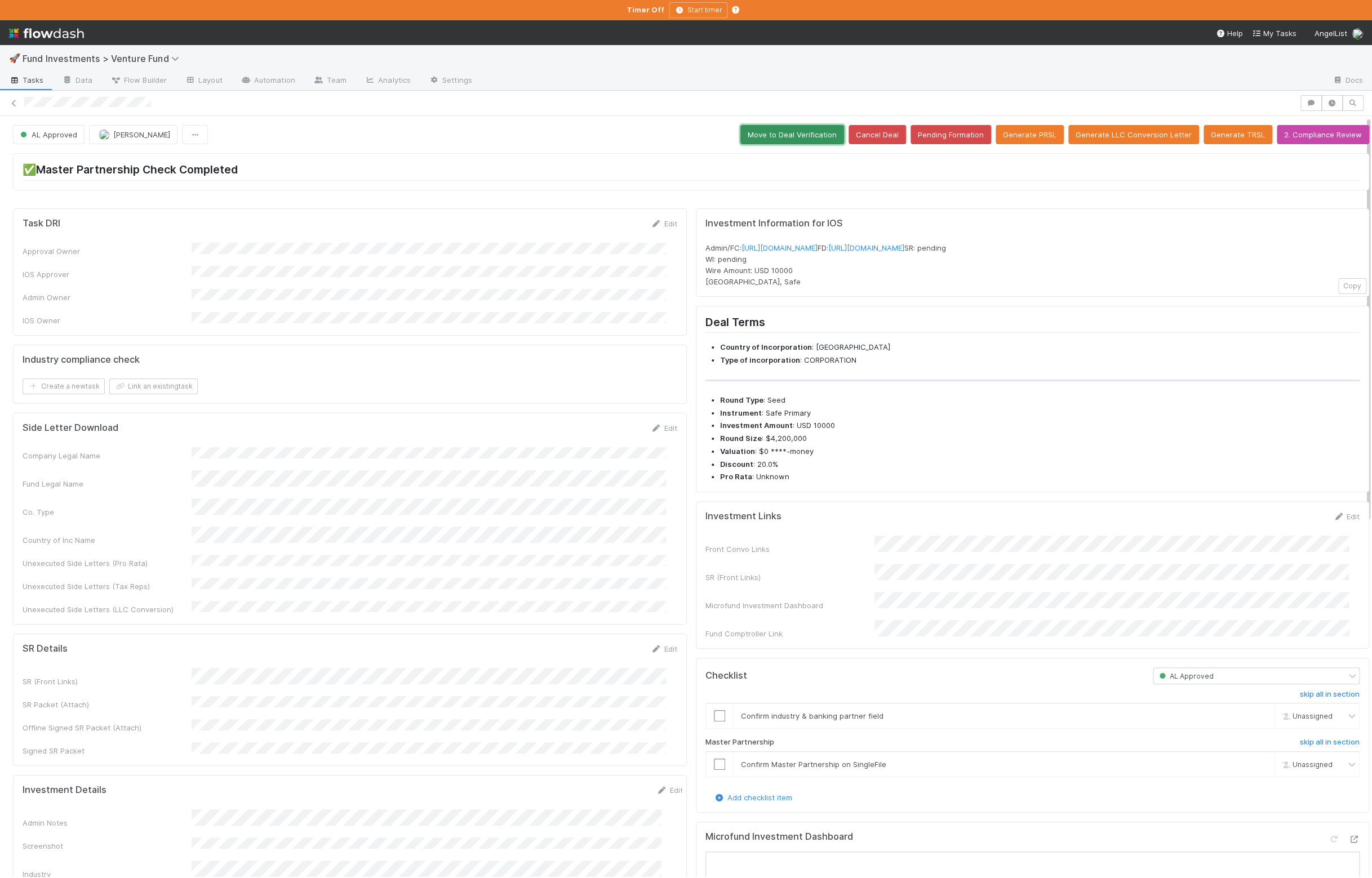
click at [772, 136] on button "Move to Deal Verification" at bounding box center [792, 135] width 104 height 19
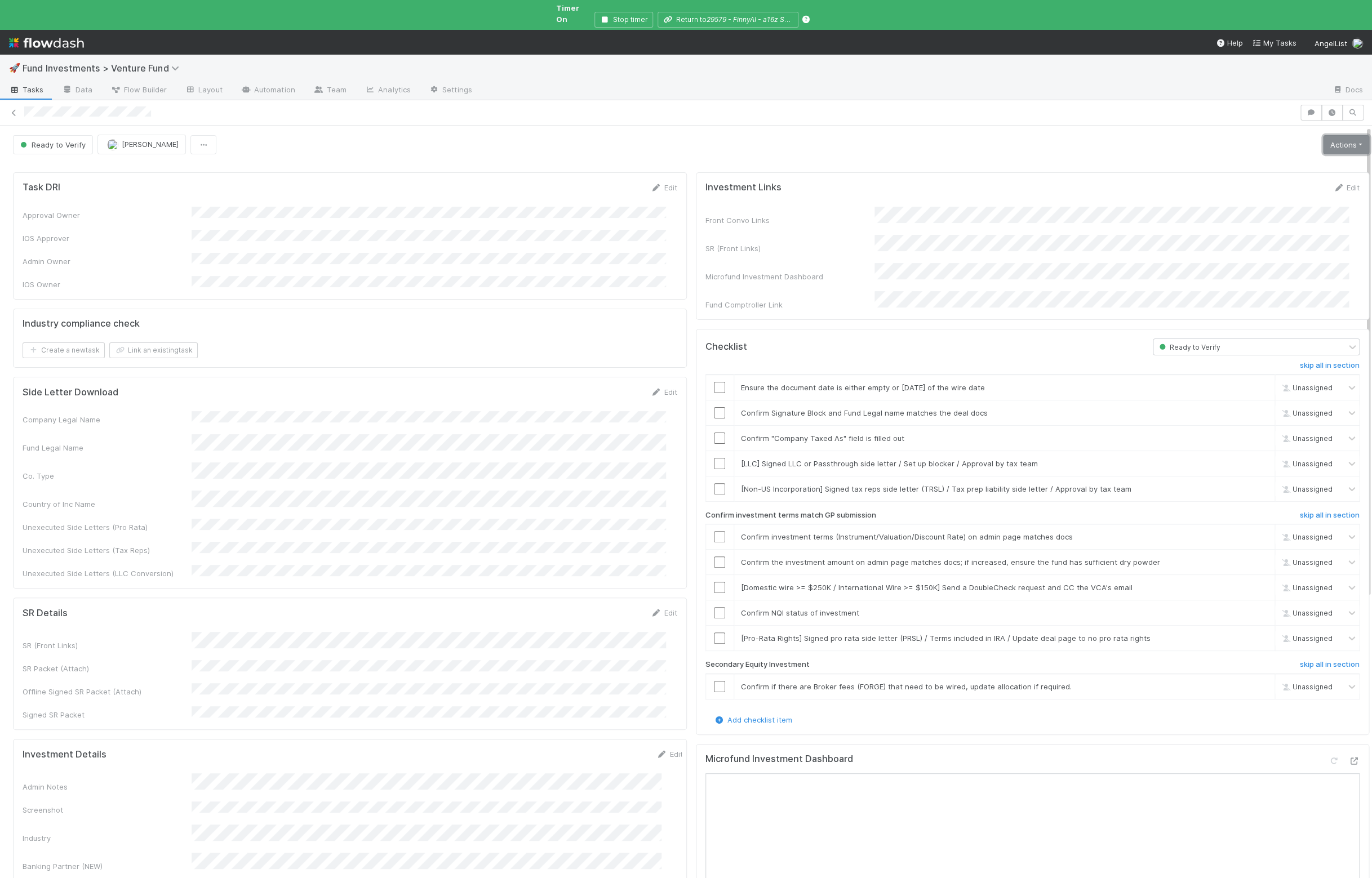
click at [1166, 135] on link "Actions" at bounding box center [1346, 145] width 46 height 19
click at [1166, 161] on button "Move to Ready to Sign" at bounding box center [1289, 169] width 164 height 16
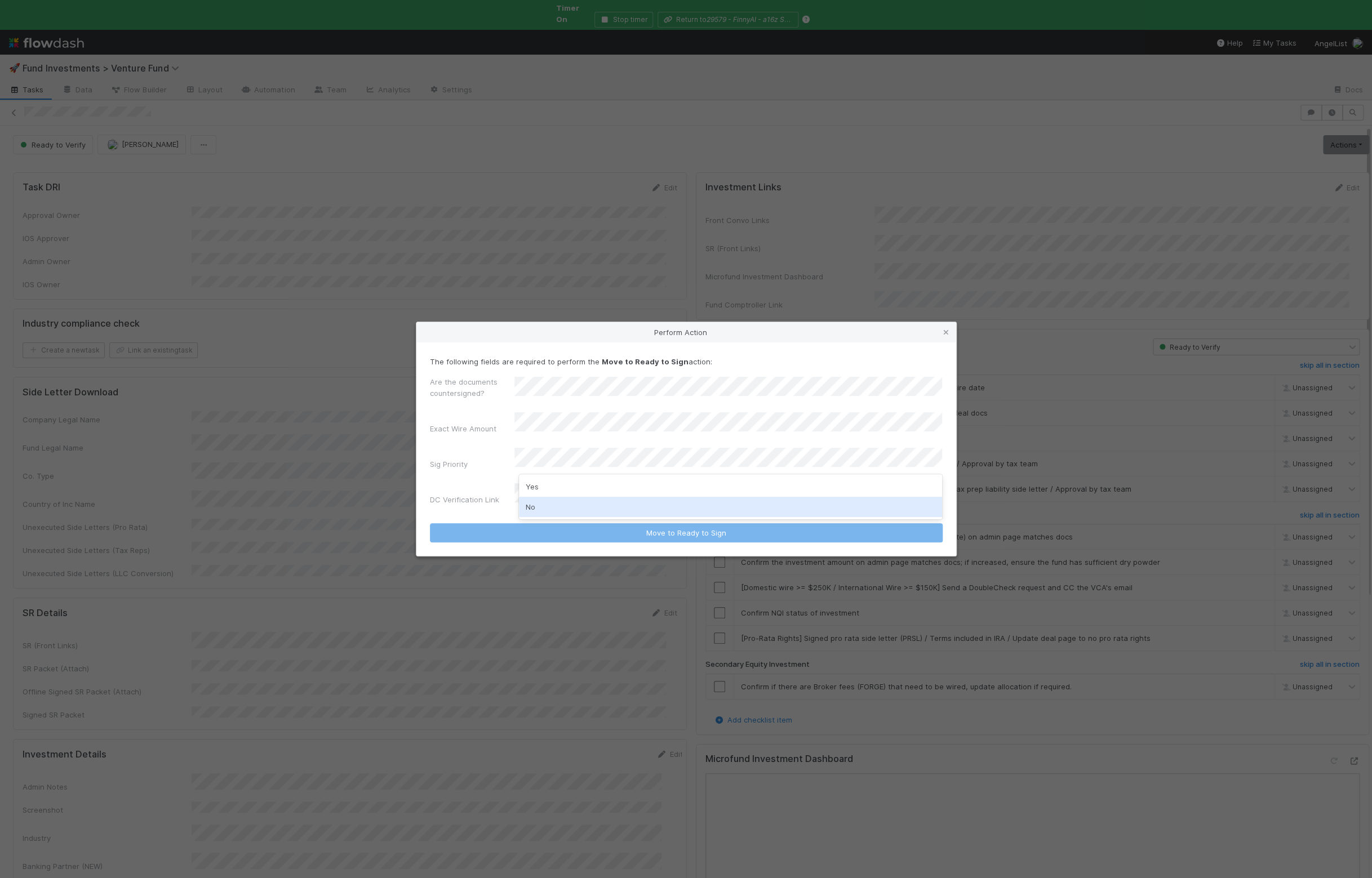
click at [535, 510] on div "No" at bounding box center [730, 507] width 423 height 20
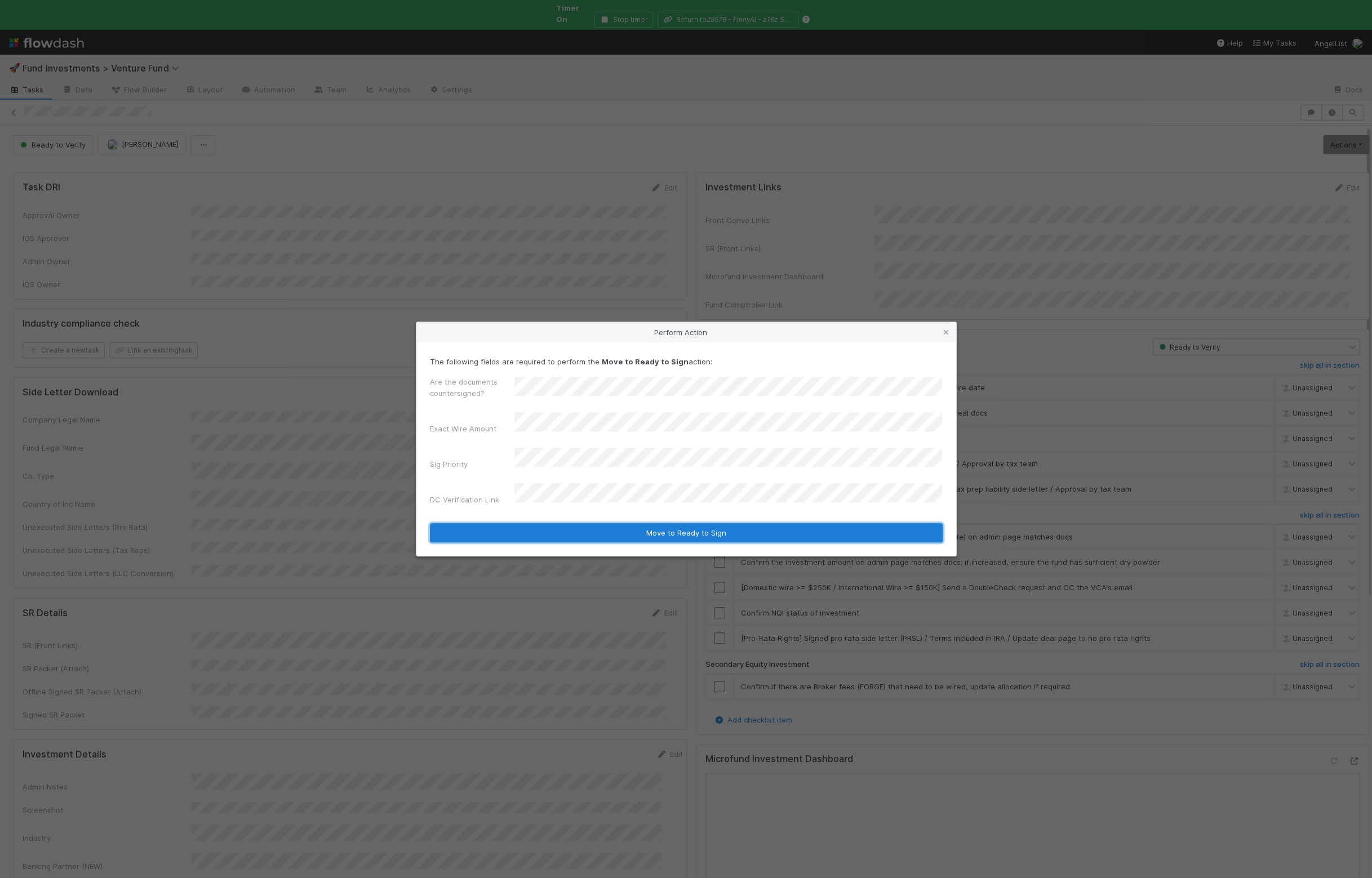
click at [539, 523] on button "Move to Ready to Sign" at bounding box center [686, 532] width 512 height 19
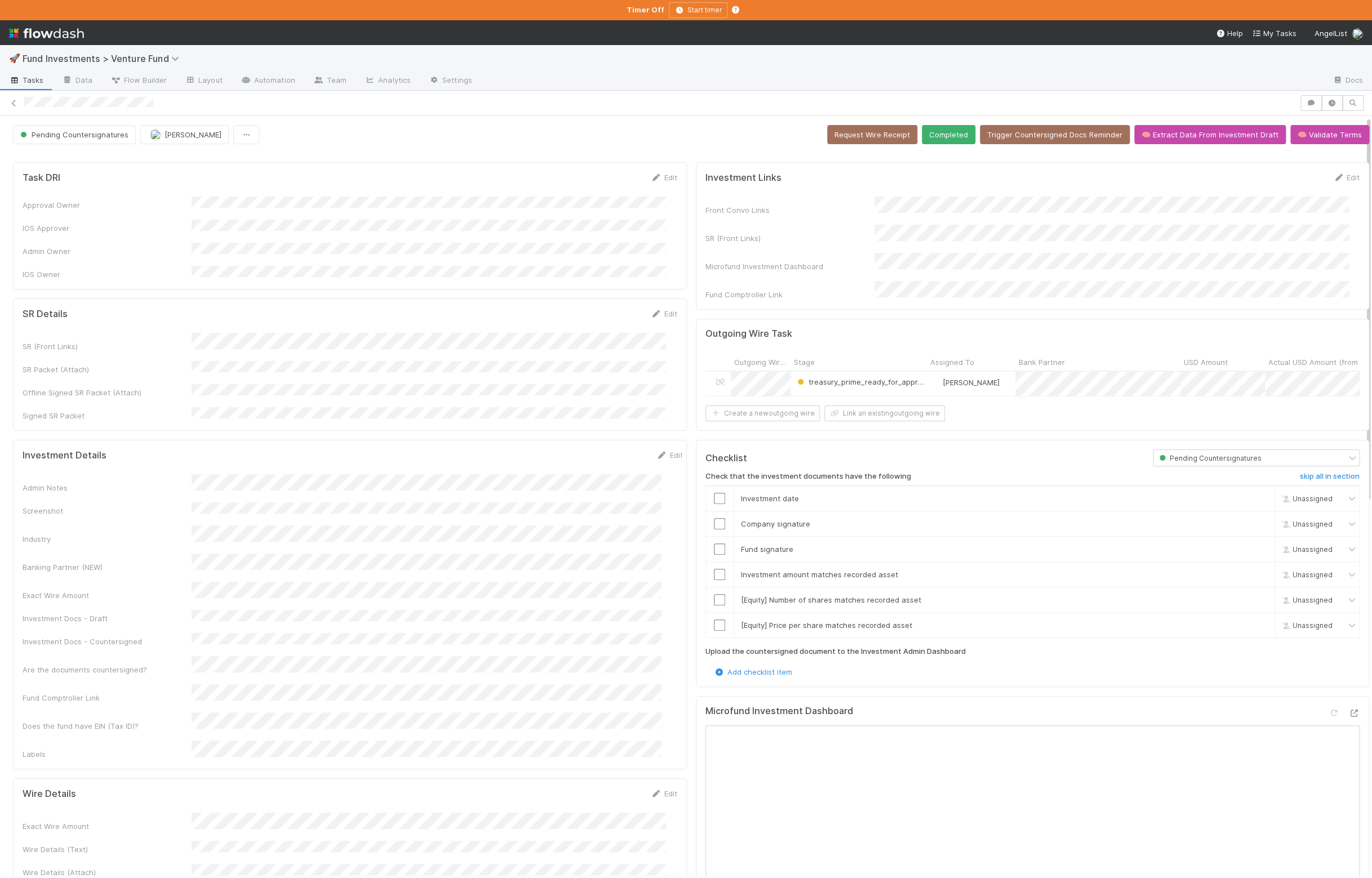
click at [1166, 717] on icon at bounding box center [1354, 713] width 11 height 7
click at [931, 133] on button "Completed" at bounding box center [948, 135] width 53 height 19
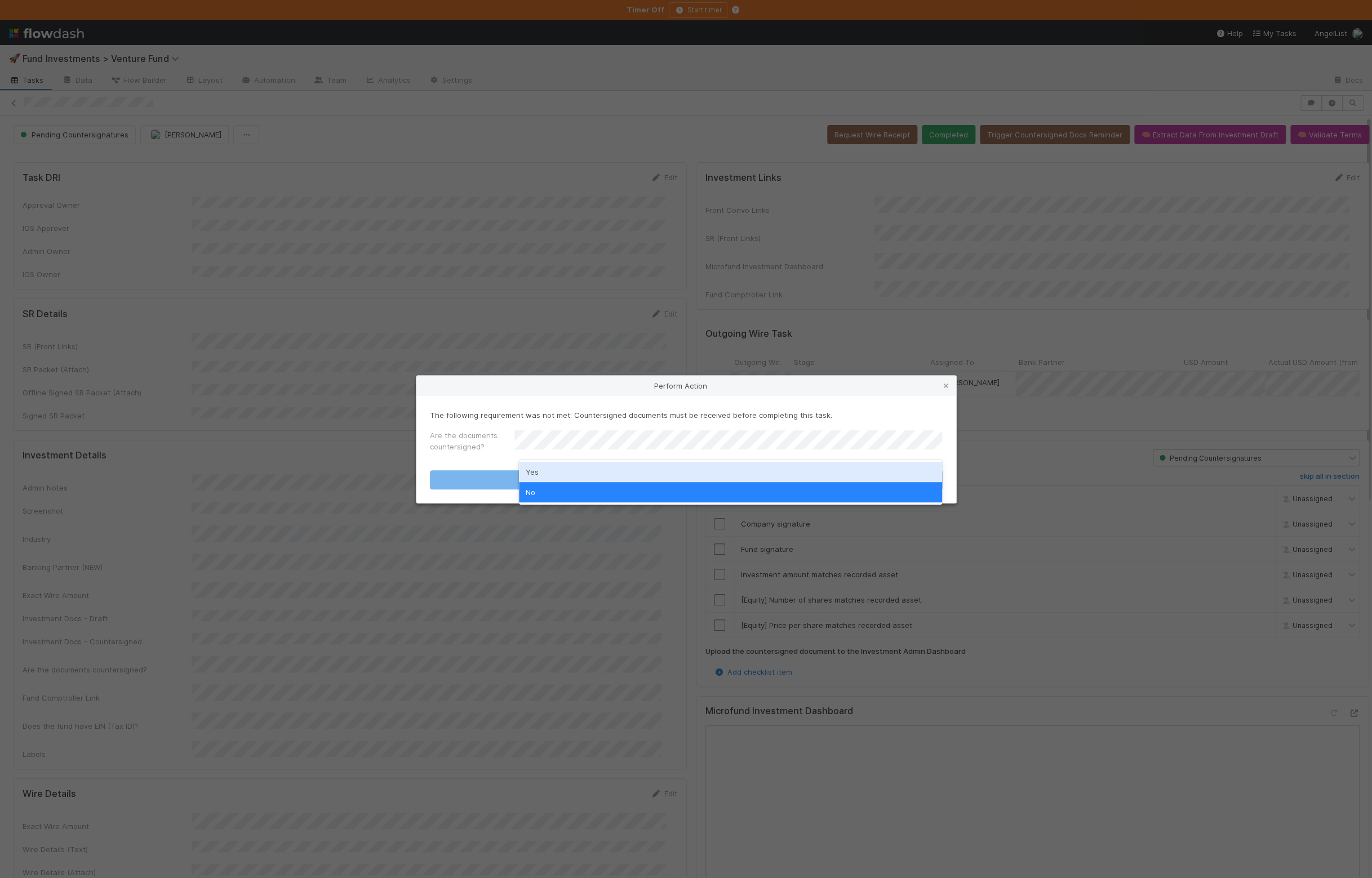
click at [578, 476] on div "Yes" at bounding box center [730, 472] width 423 height 20
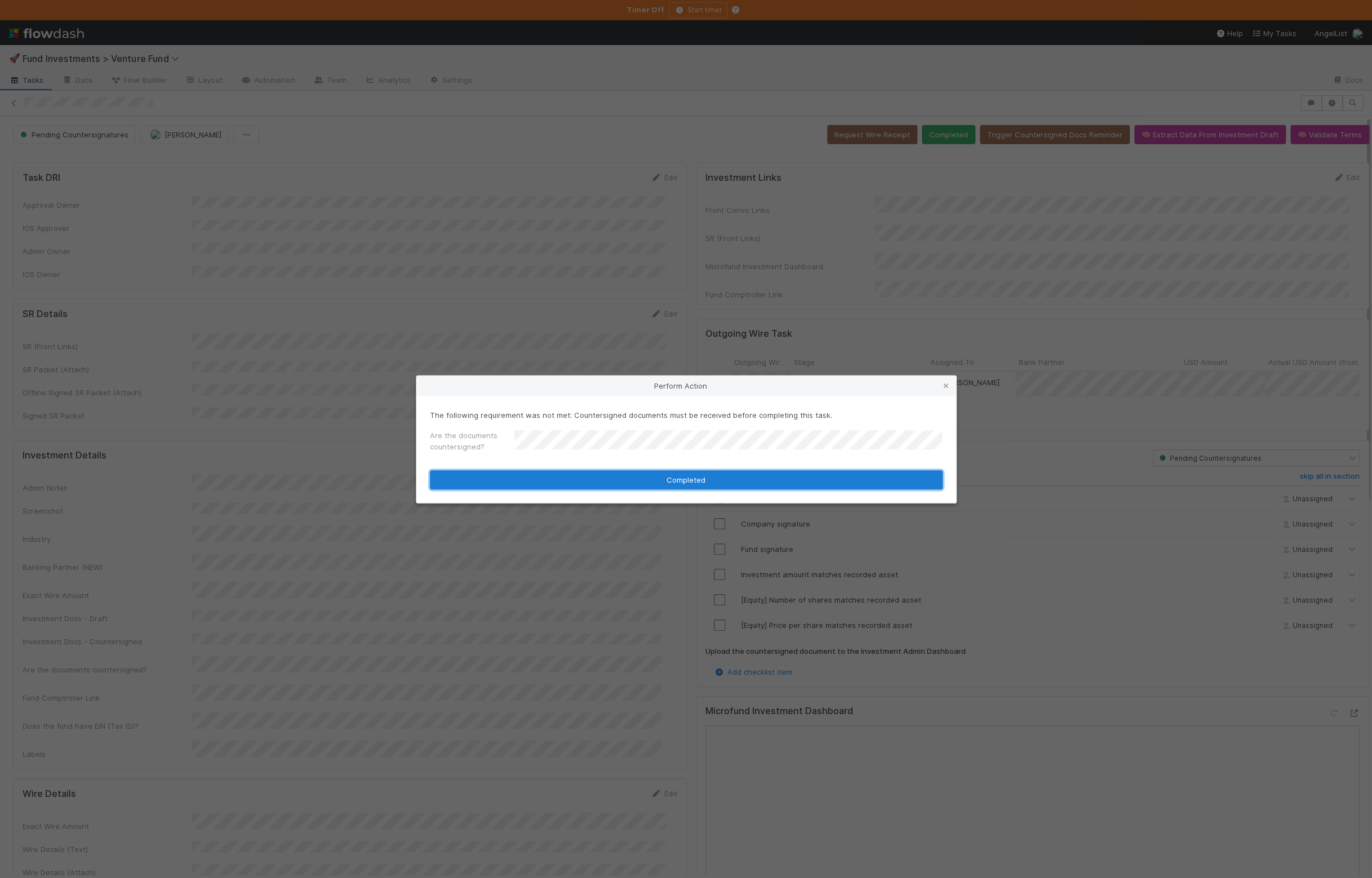
click at [554, 478] on button "Completed" at bounding box center [686, 480] width 512 height 19
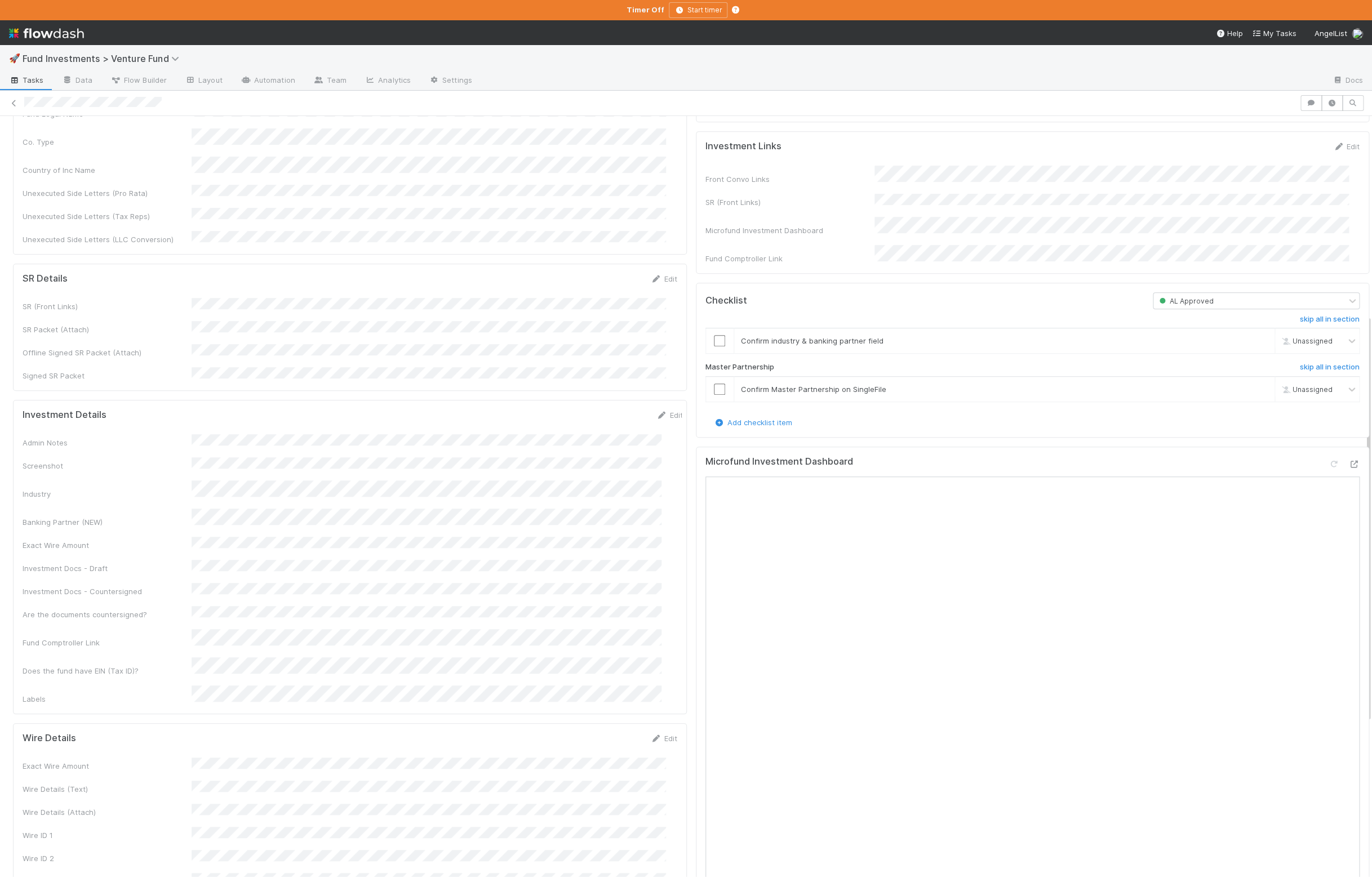
scroll to position [359, 0]
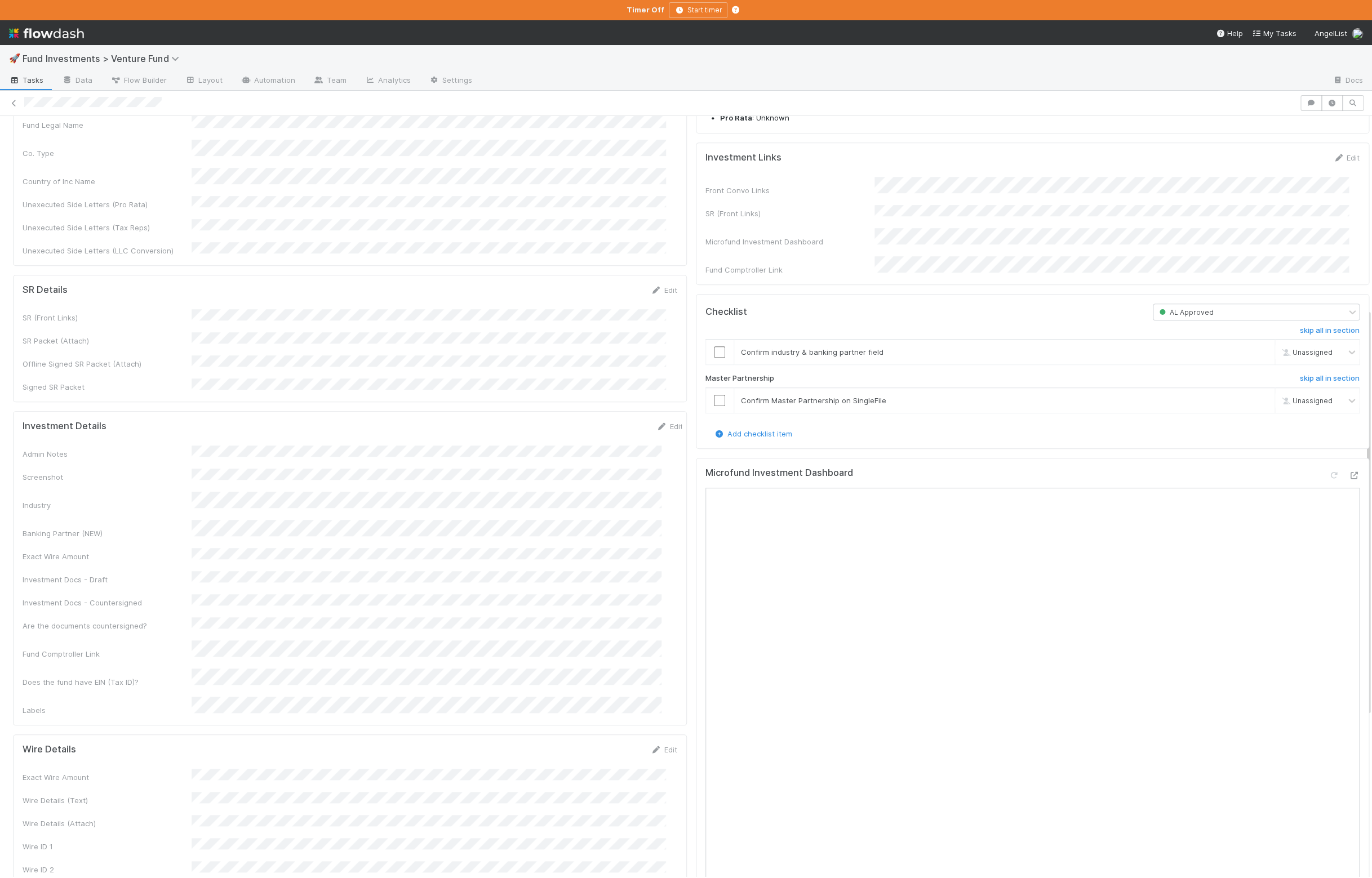
click at [1327, 177] on div "Investment Links Edit Front Convo Links SR (Front Links) Microfund Investment D…" at bounding box center [1033, 213] width 674 height 142
click at [1333, 163] on div "Edit" at bounding box center [1346, 157] width 27 height 11
click at [1333, 162] on link "Edit" at bounding box center [1346, 157] width 27 height 9
